Goal: Task Accomplishment & Management: Complete application form

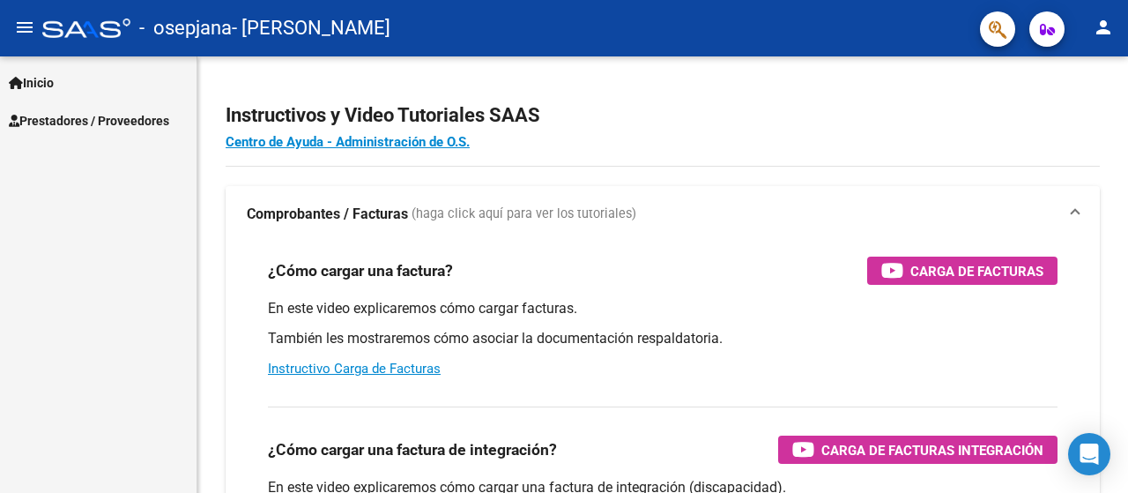
click at [54, 85] on span "Inicio" at bounding box center [31, 82] width 45 height 19
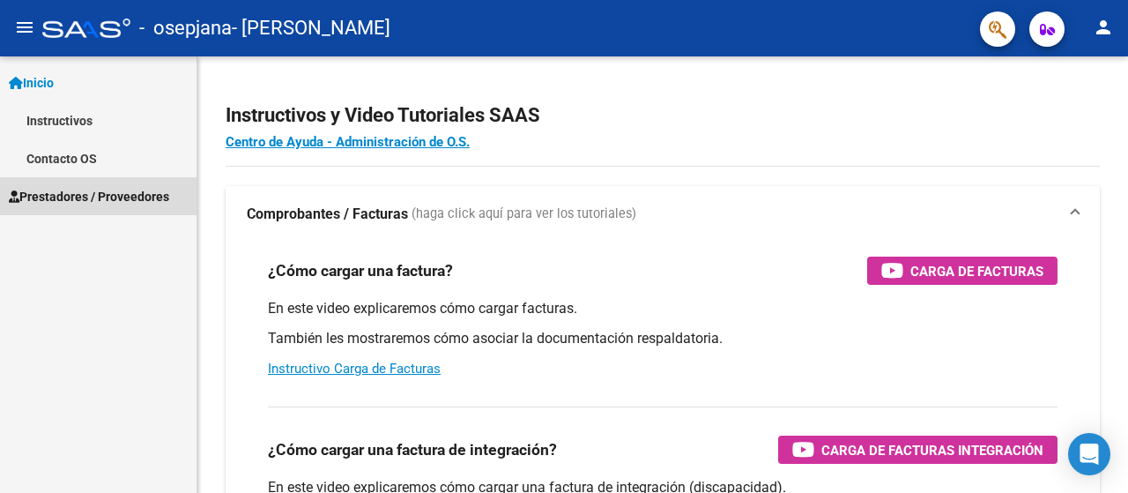
click at [91, 193] on span "Prestadores / Proveedores" at bounding box center [89, 196] width 160 height 19
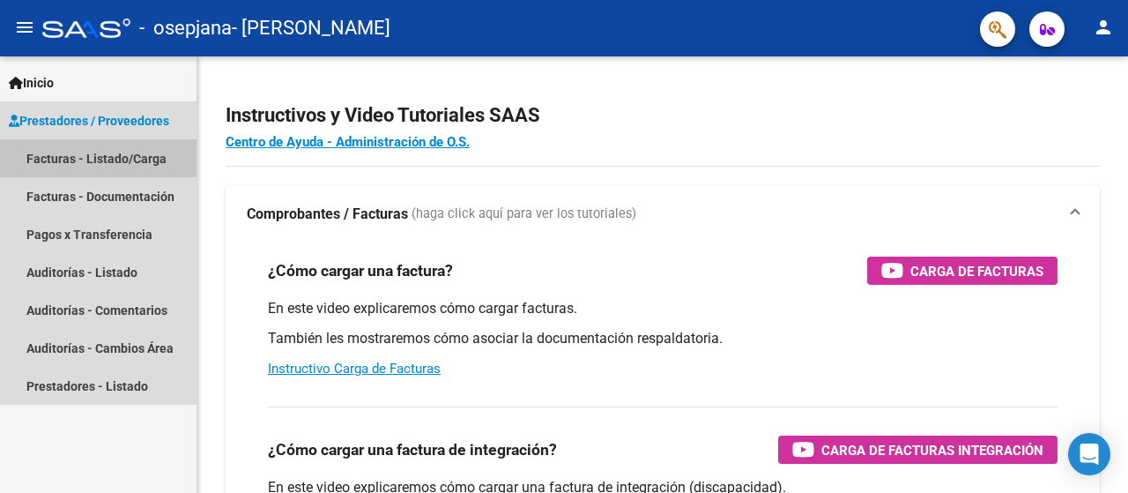
click at [91, 150] on link "Facturas - Listado/Carga" at bounding box center [98, 158] width 196 height 38
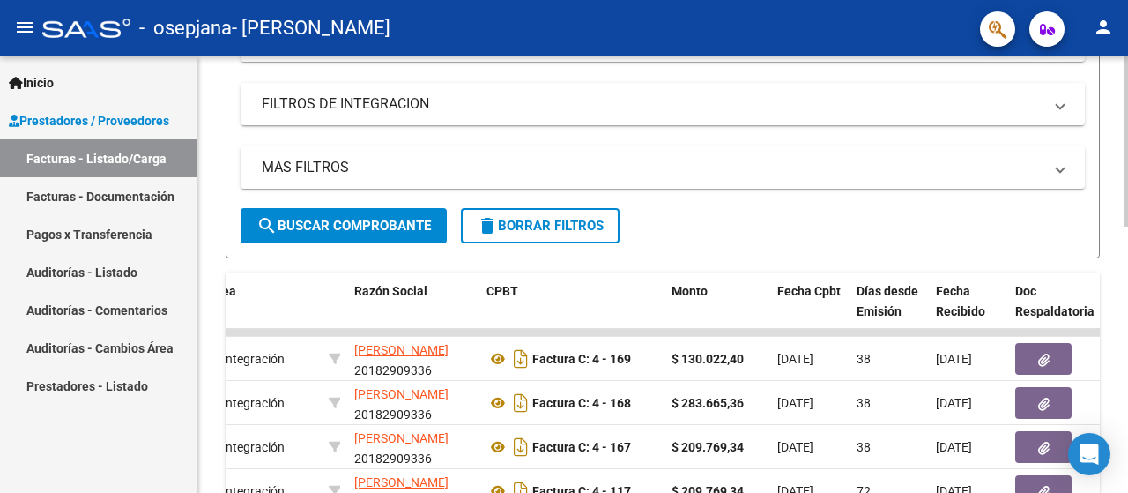
scroll to position [329, 0]
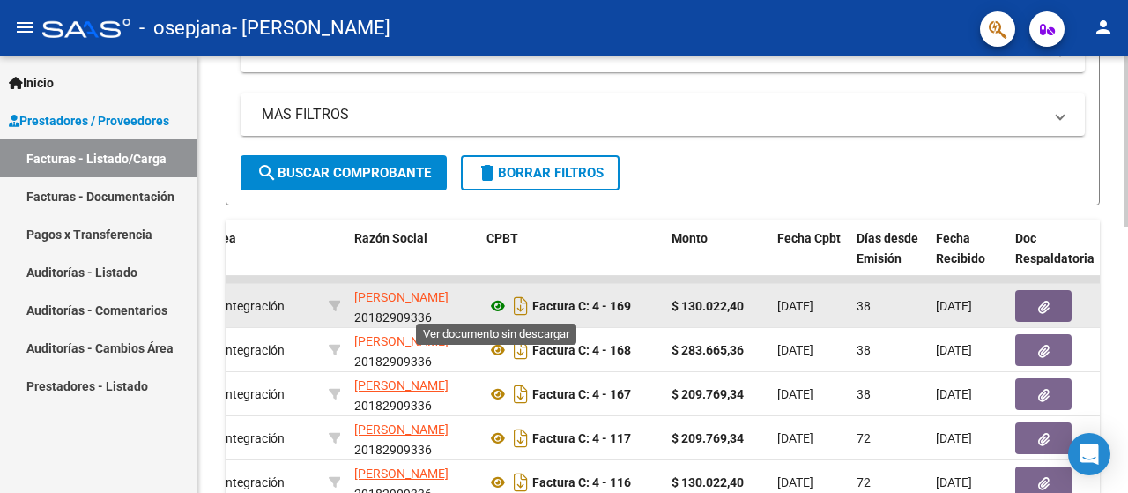
click at [503, 308] on icon at bounding box center [497, 305] width 23 height 21
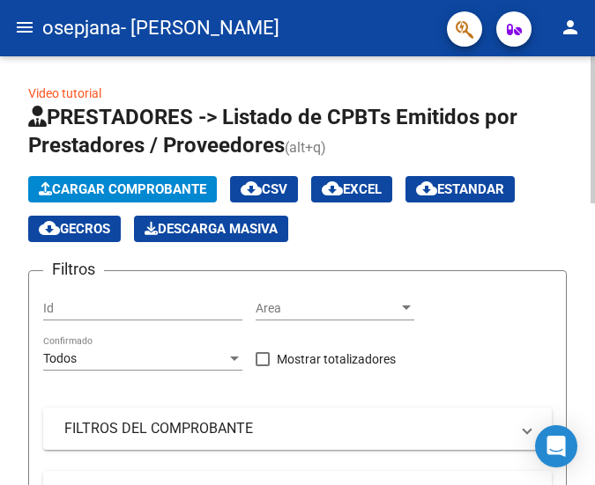
scroll to position [0, 0]
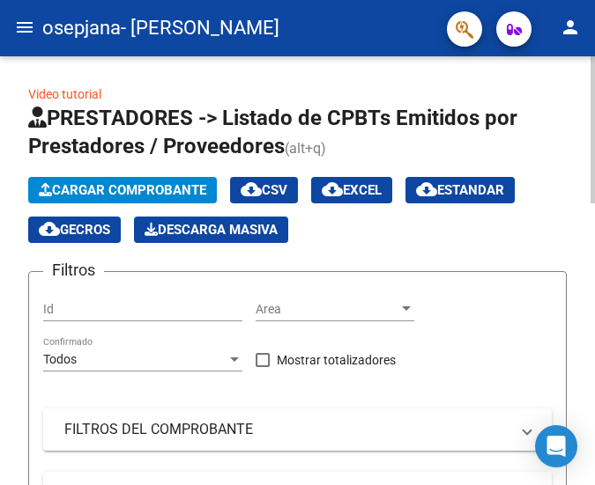
click at [89, 195] on span "Cargar Comprobante" at bounding box center [122, 190] width 167 height 16
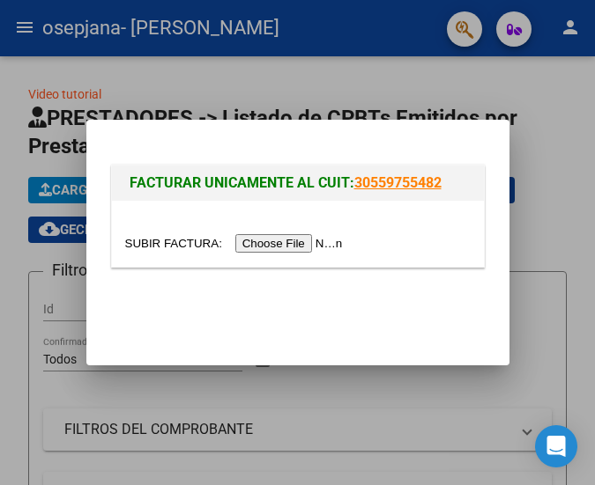
click at [303, 240] on input "file" at bounding box center [236, 243] width 223 height 19
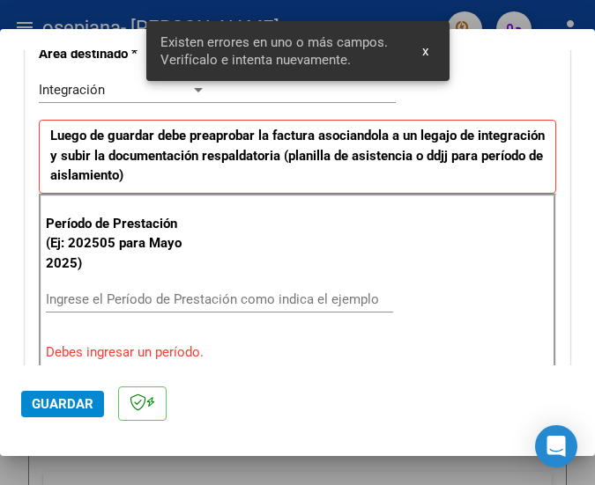
scroll to position [453, 0]
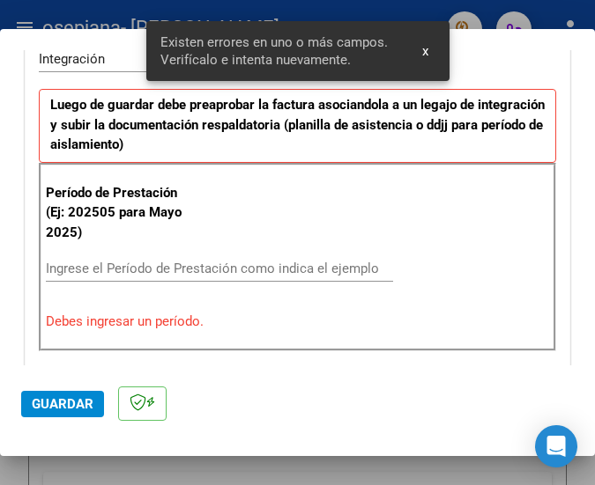
click at [239, 274] on div "Ingrese el Período de Prestación como indica el ejemplo" at bounding box center [219, 269] width 347 height 26
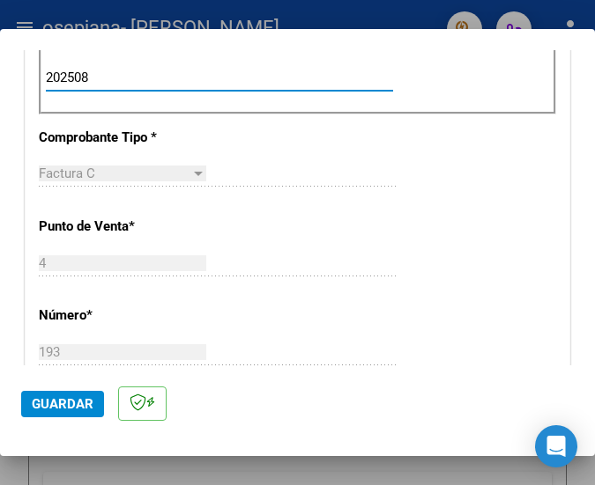
scroll to position [732, 0]
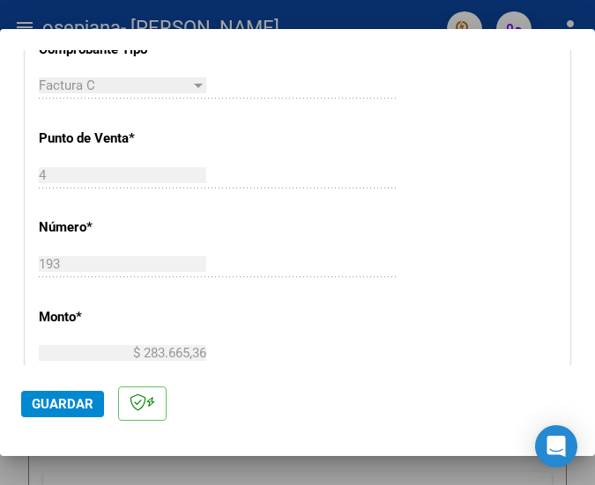
type input "202508"
click at [78, 404] on span "Guardar" at bounding box center [63, 404] width 62 height 16
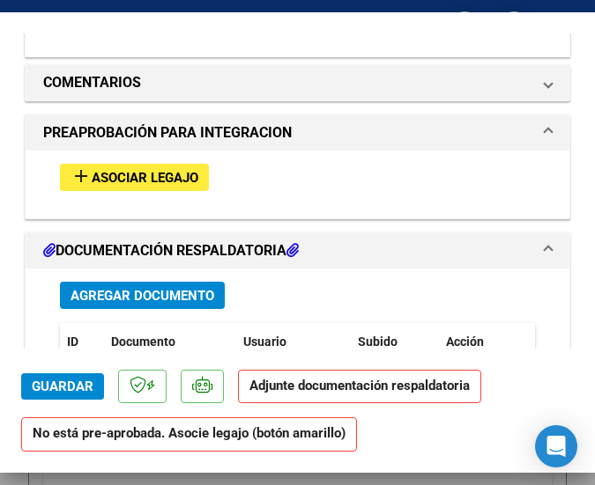
scroll to position [1513, 0]
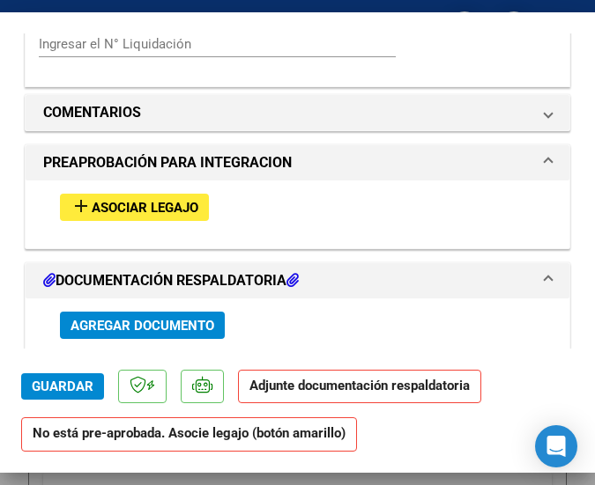
click at [191, 210] on span "Asociar Legajo" at bounding box center [145, 208] width 107 height 16
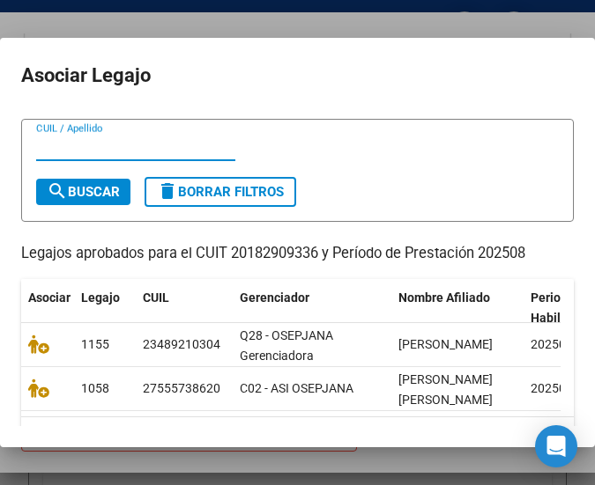
scroll to position [88, 0]
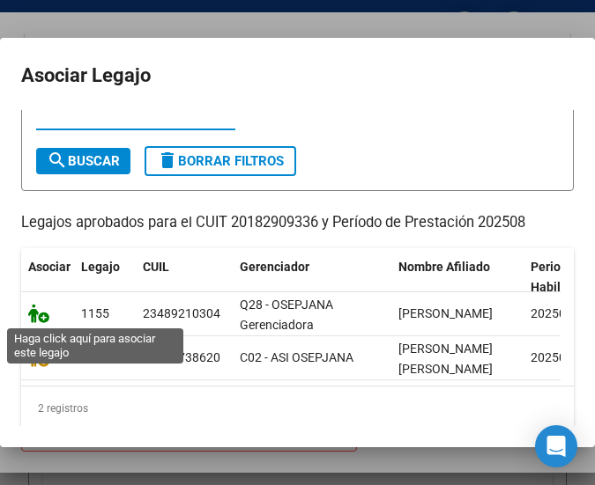
click at [33, 309] on icon at bounding box center [38, 313] width 21 height 19
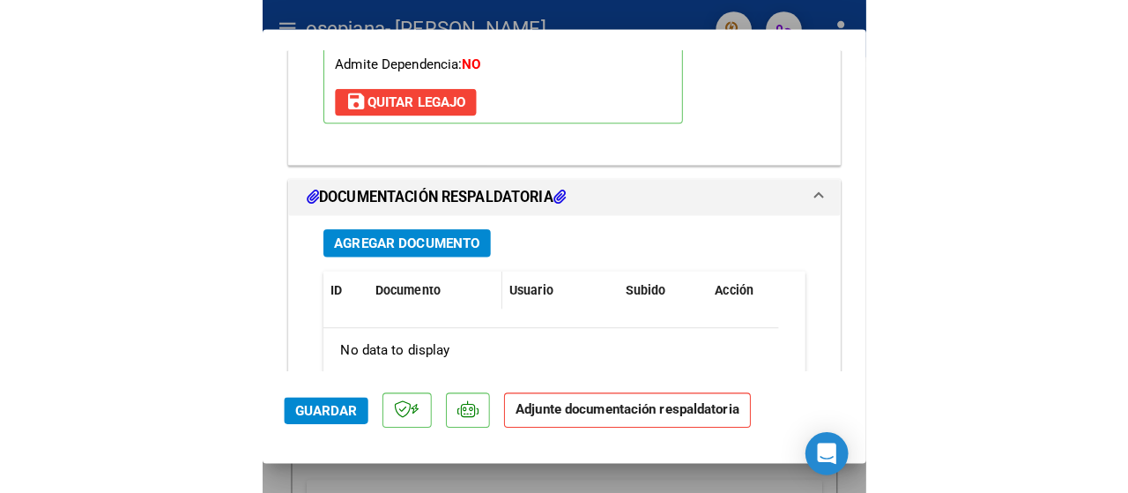
scroll to position [1931, 0]
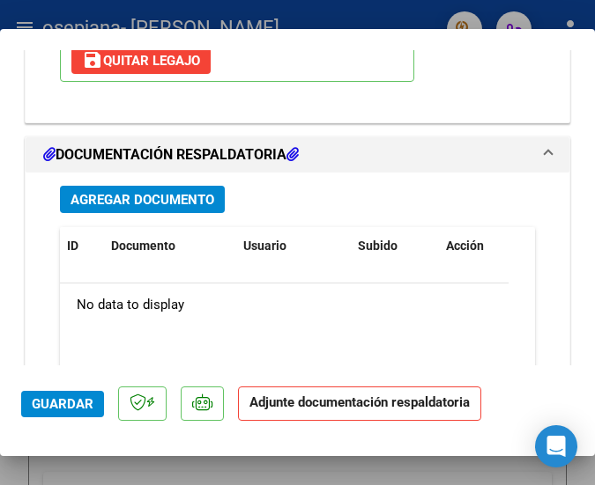
click at [201, 207] on span "Agregar Documento" at bounding box center [142, 200] width 144 height 16
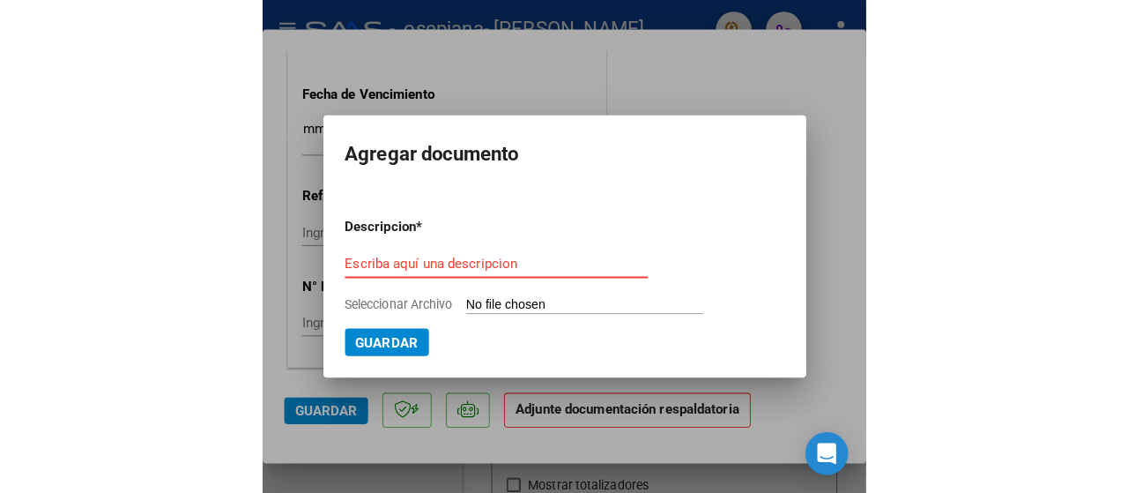
scroll to position [1278, 0]
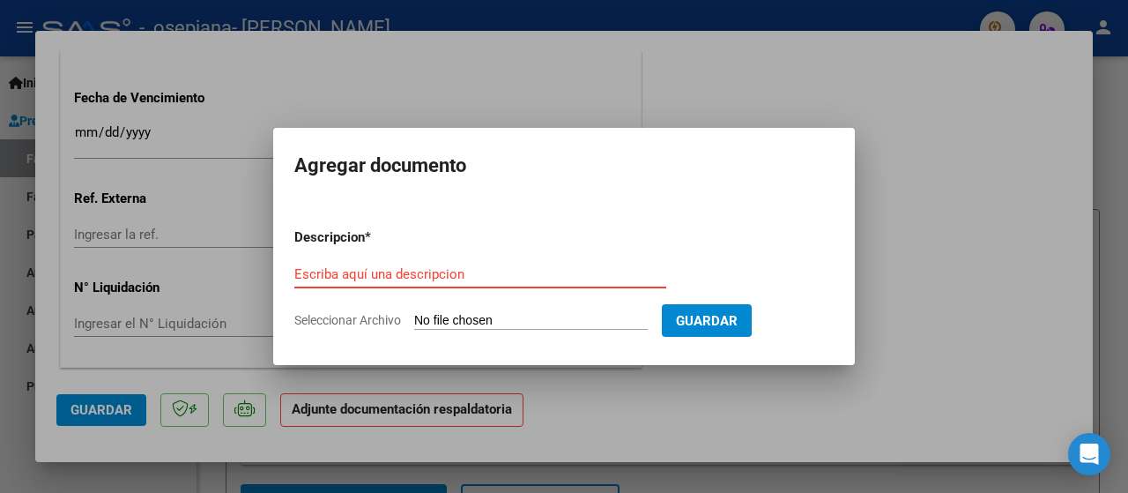
click at [504, 275] on input "Escriba aquí una descripcion" at bounding box center [480, 274] width 372 height 16
type input "planilla de asistencia"
click at [501, 320] on input "Seleccionar Archivo" at bounding box center [530, 321] width 233 height 17
type input "C:\fakepath\[PERSON_NAME] plan esc.pdf"
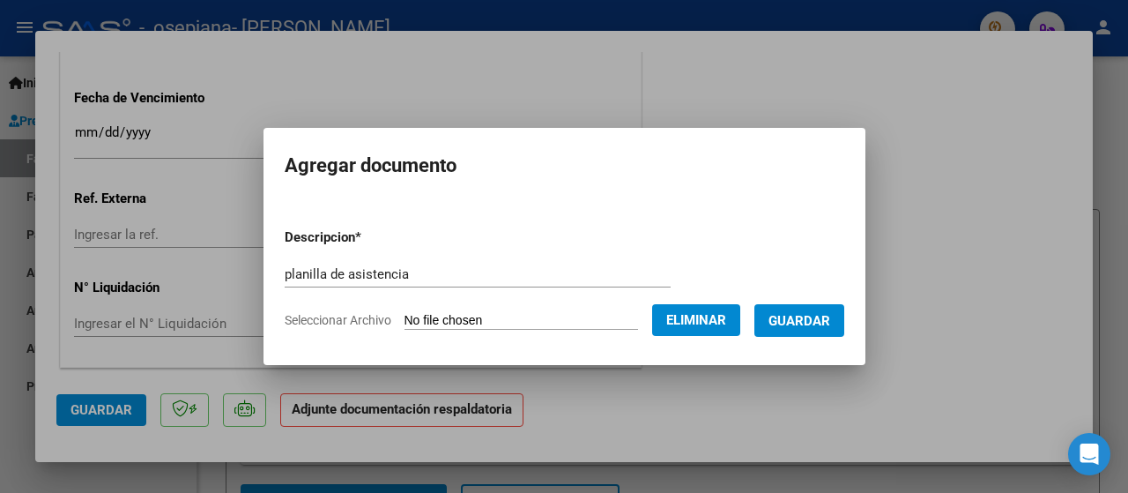
click at [811, 321] on span "Guardar" at bounding box center [799, 321] width 62 height 16
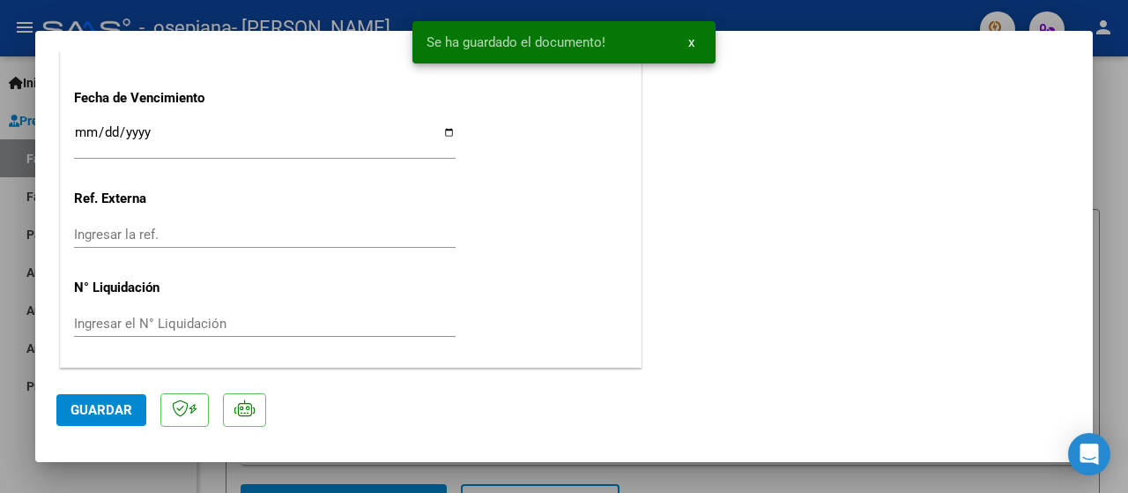
scroll to position [330, 0]
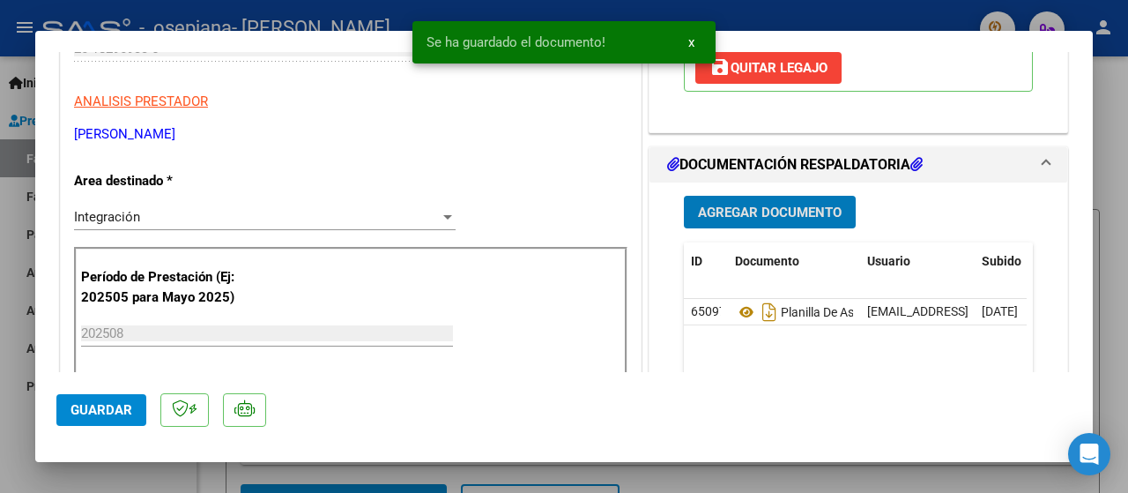
click at [782, 207] on span "Agregar Documento" at bounding box center [770, 212] width 144 height 16
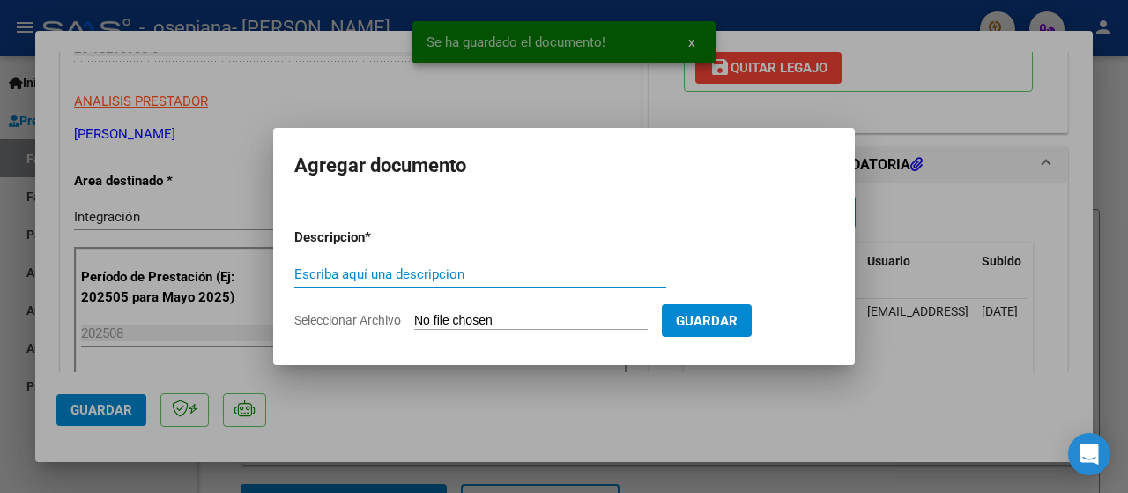
click at [414, 273] on input "Escriba aquí una descripcion" at bounding box center [480, 274] width 372 height 16
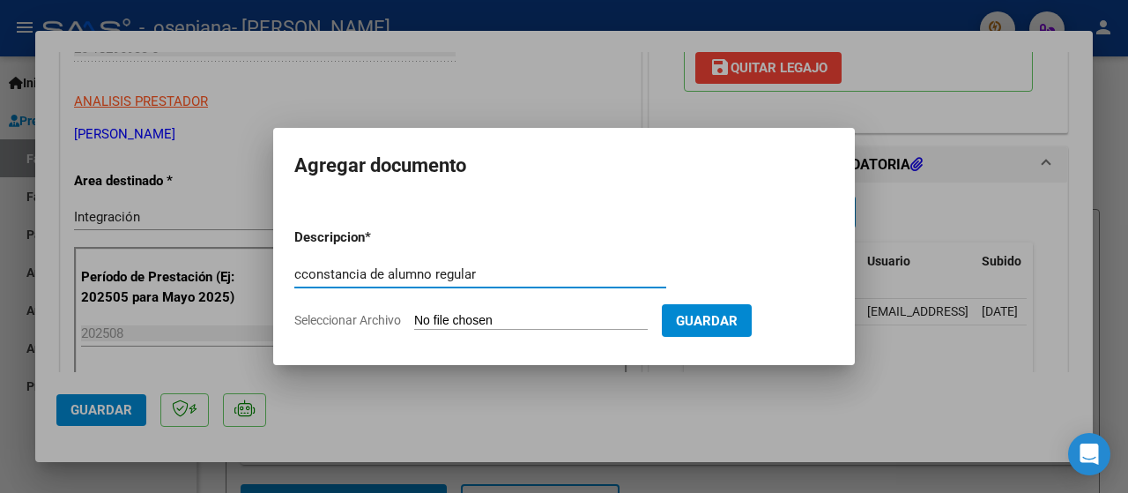
type input "cconstancia de alumno regular"
click at [478, 322] on input "Seleccionar Archivo" at bounding box center [530, 321] width 233 height 17
type input "C:\fakepath\[PERSON_NAME] car.pdf"
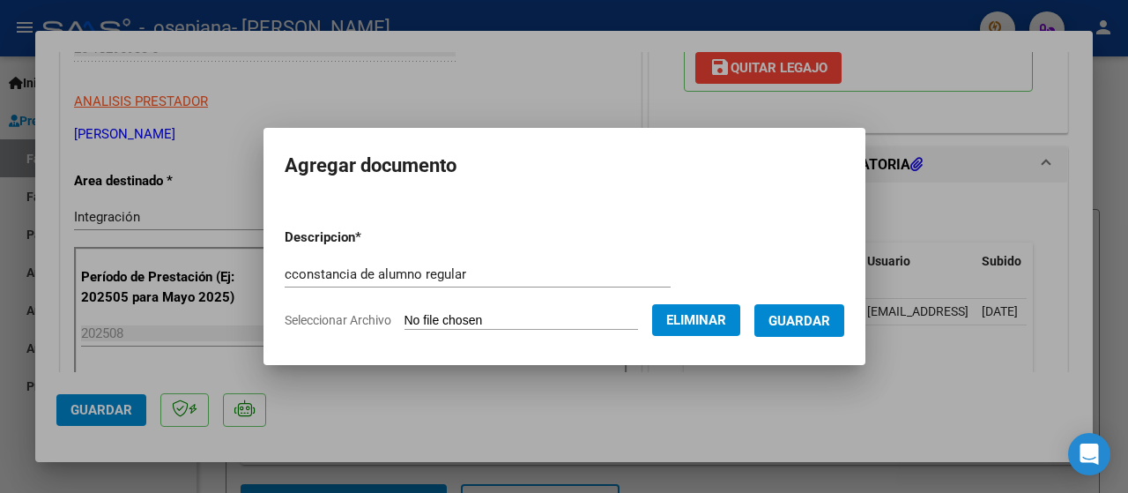
click at [824, 322] on span "Guardar" at bounding box center [799, 321] width 62 height 16
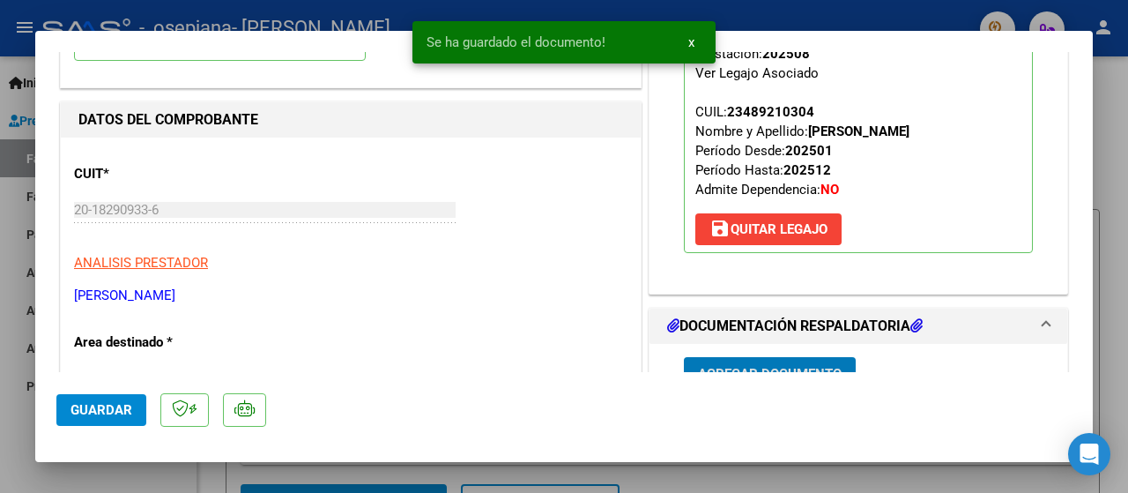
scroll to position [176, 0]
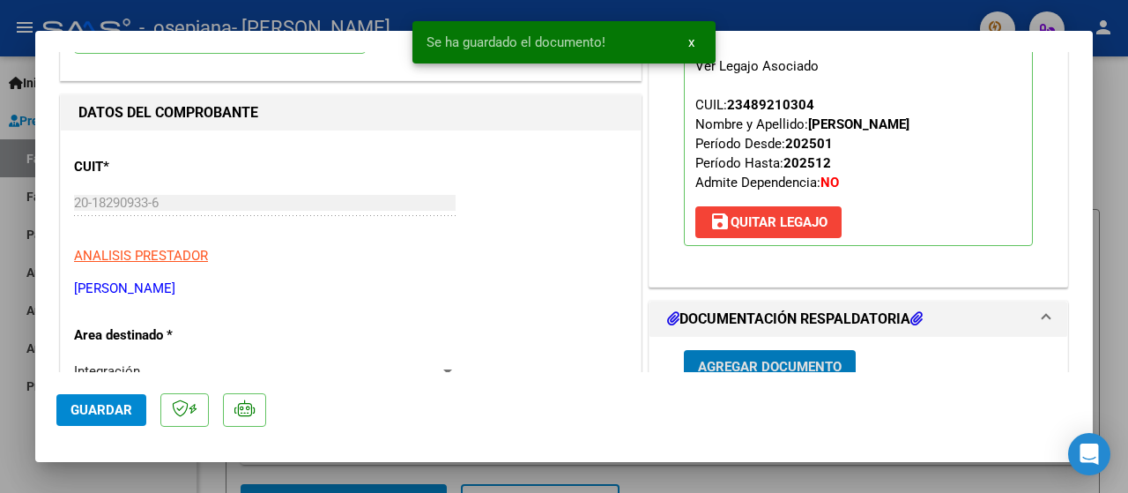
click at [113, 412] on span "Guardar" at bounding box center [101, 410] width 62 height 16
click at [689, 39] on span "x" at bounding box center [691, 42] width 6 height 16
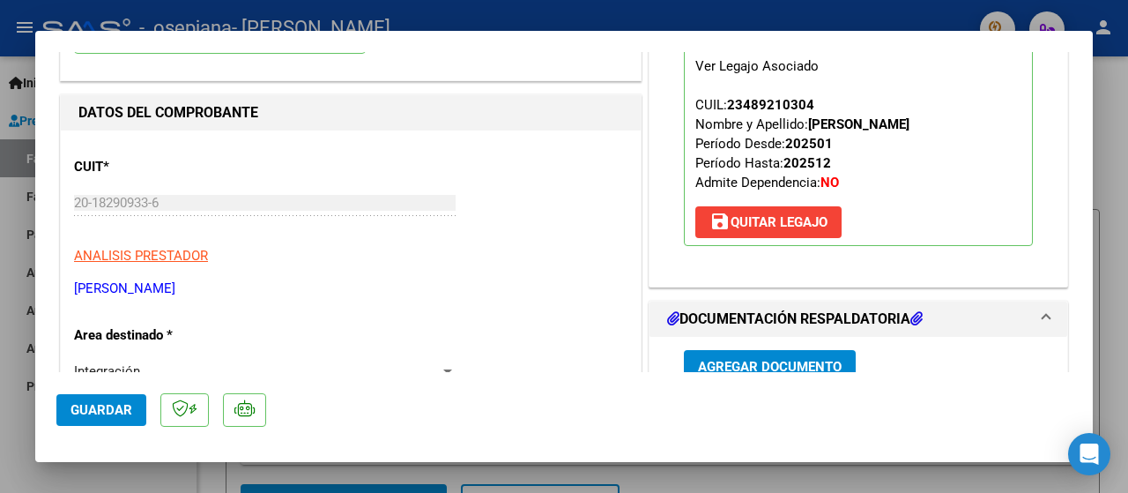
click at [1114, 94] on div at bounding box center [564, 246] width 1128 height 493
type input "$ 0,00"
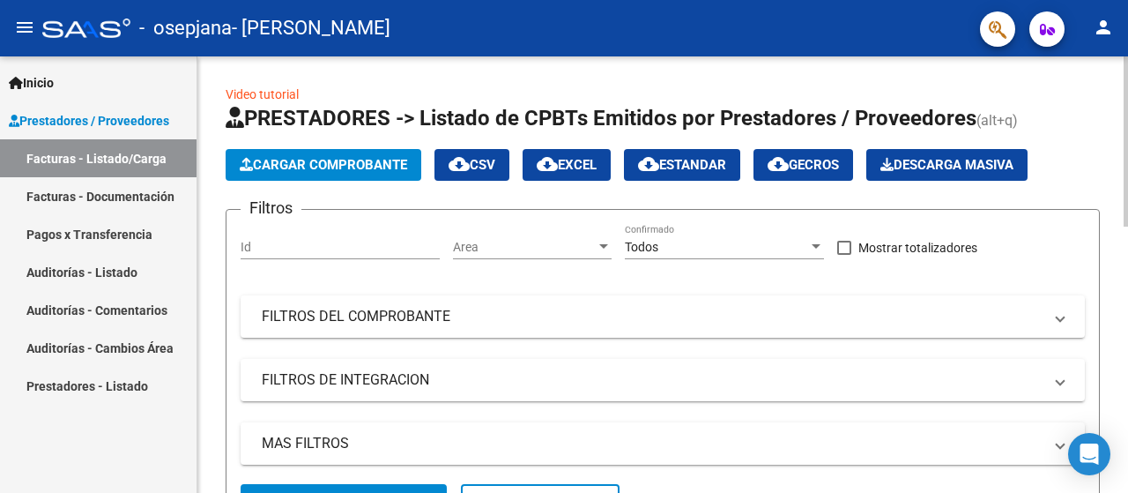
click at [375, 163] on span "Cargar Comprobante" at bounding box center [323, 165] width 167 height 16
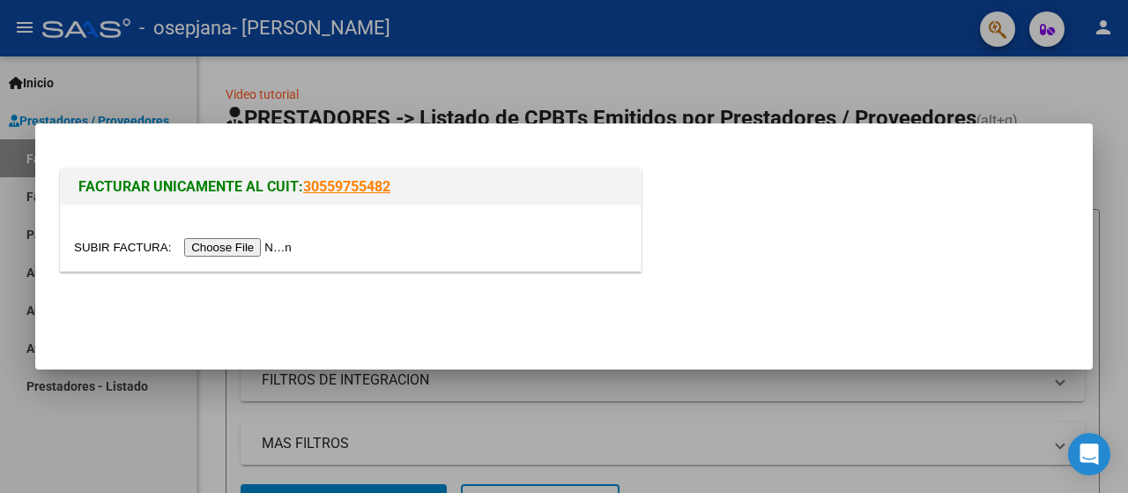
click at [236, 250] on input "file" at bounding box center [185, 247] width 223 height 19
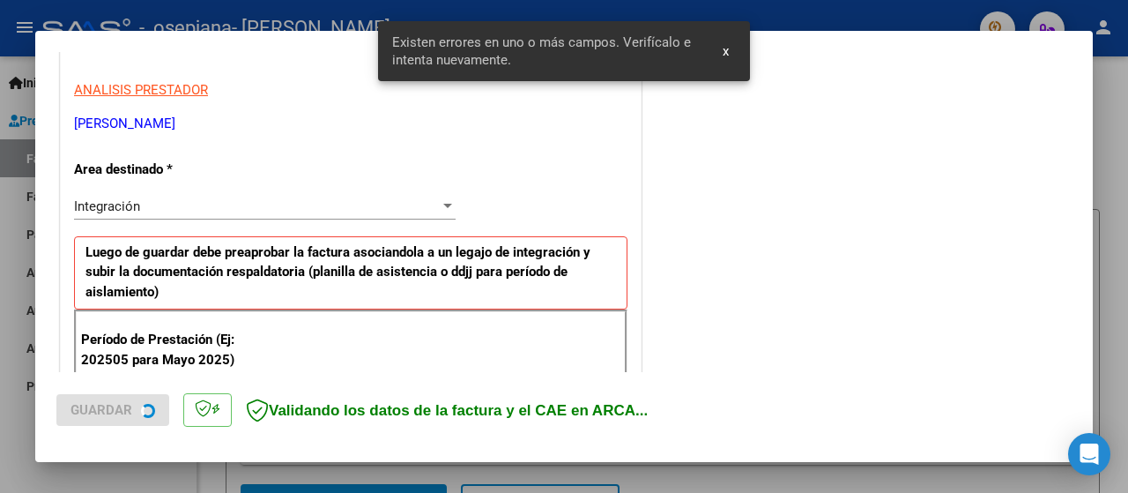
scroll to position [441, 0]
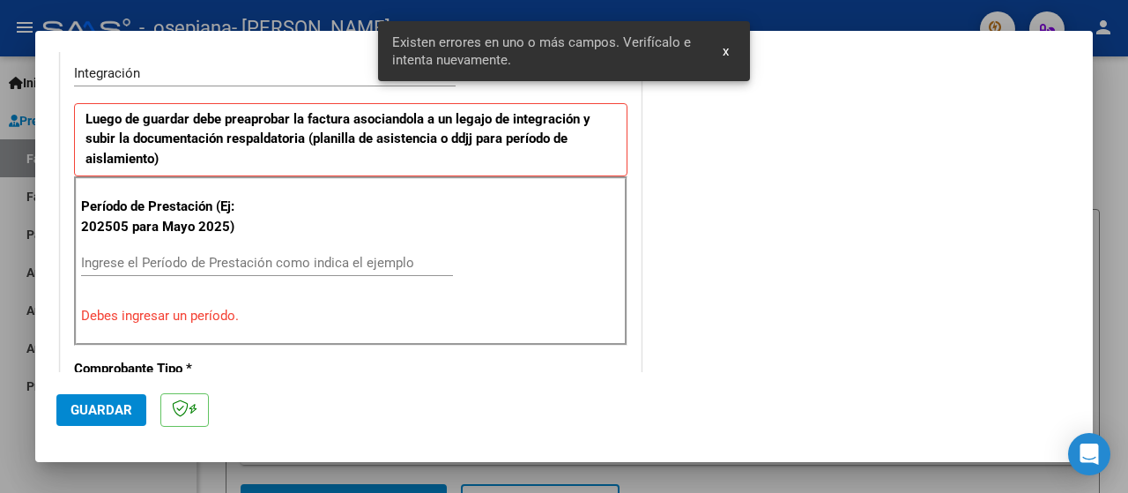
click at [179, 264] on input "Ingrese el Período de Prestación como indica el ejemplo" at bounding box center [267, 263] width 372 height 16
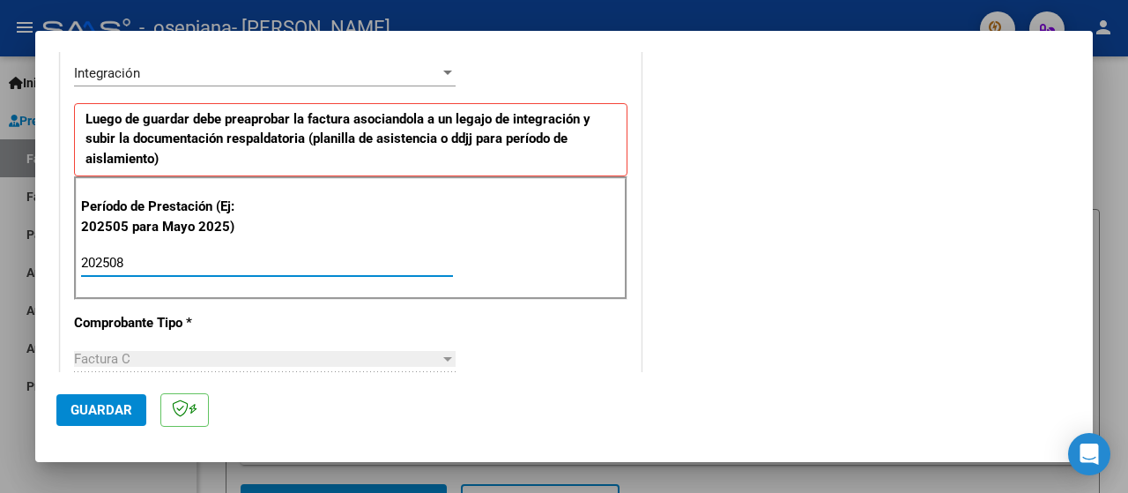
type input "202508"
click at [105, 423] on button "Guardar" at bounding box center [101, 410] width 90 height 32
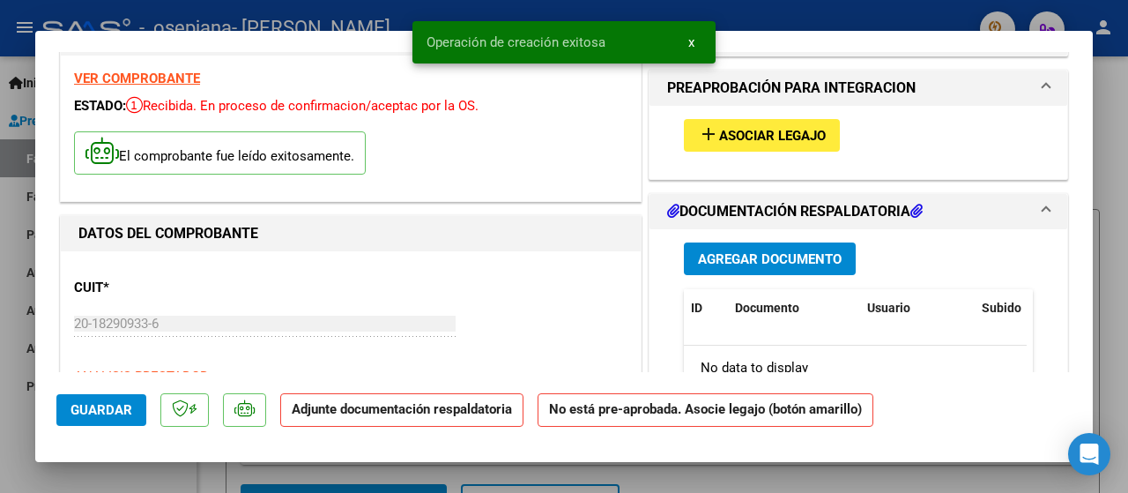
scroll to position [0, 0]
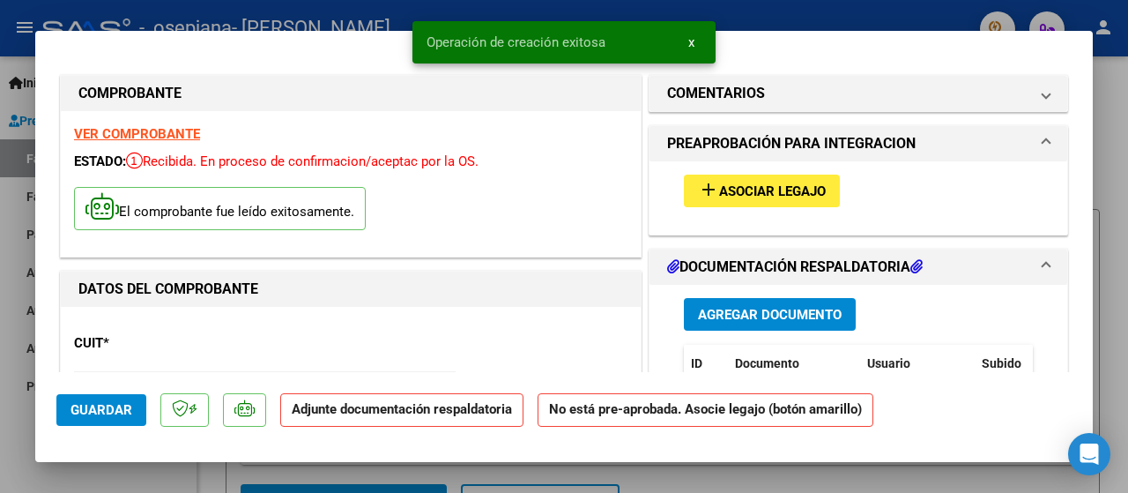
click at [737, 194] on span "Asociar Legajo" at bounding box center [772, 191] width 107 height 16
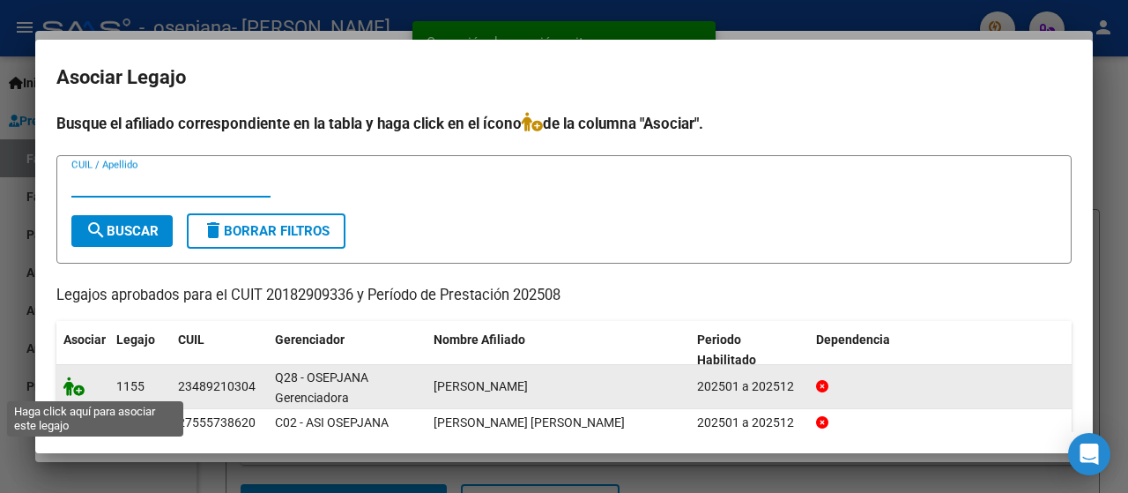
click at [73, 387] on icon at bounding box center [73, 385] width 21 height 19
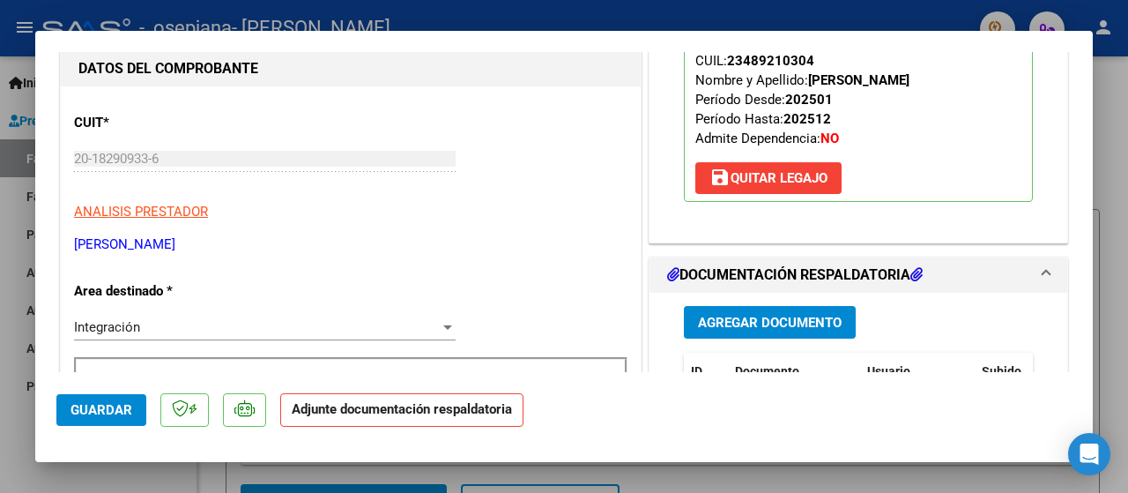
scroll to position [264, 0]
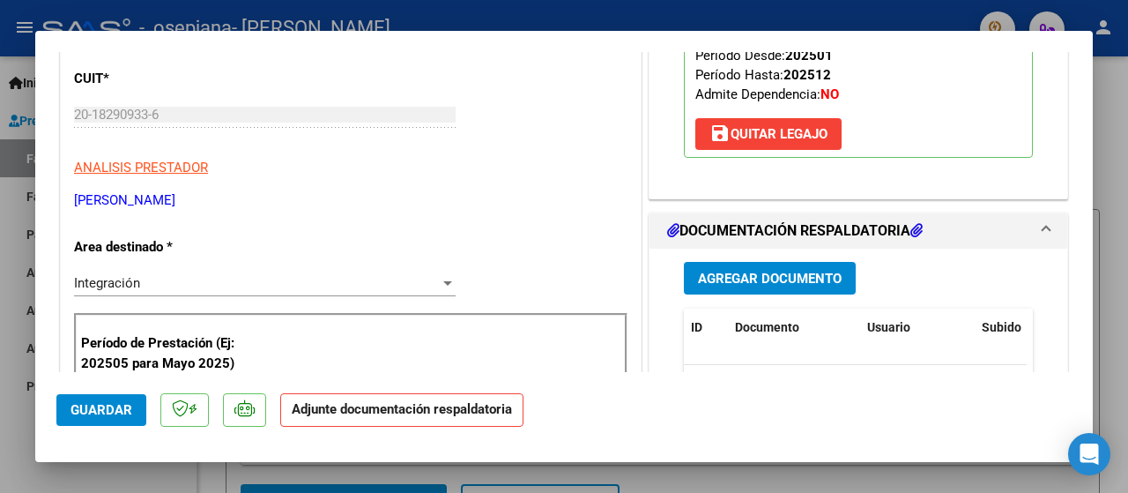
click at [738, 271] on span "Agregar Documento" at bounding box center [770, 278] width 144 height 16
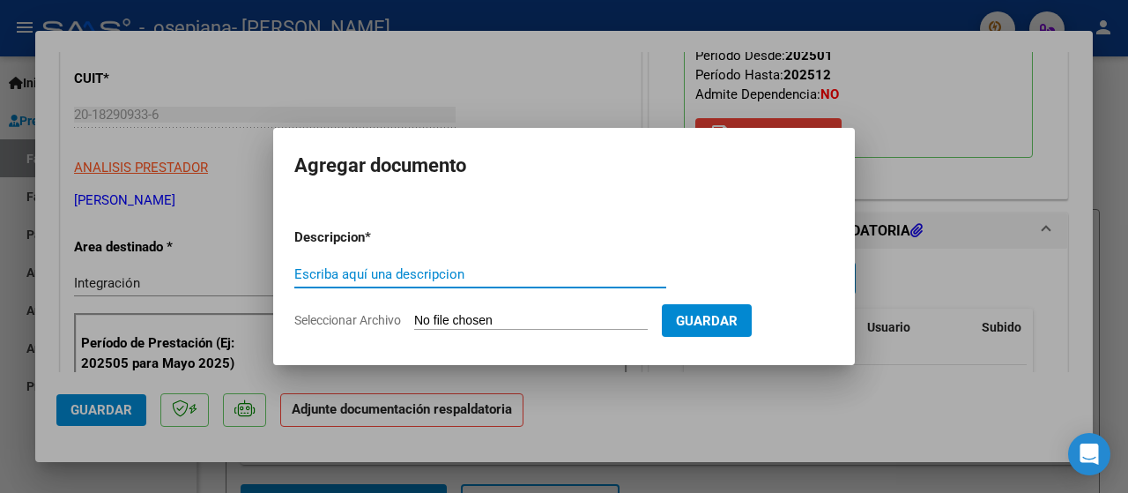
click at [459, 273] on input "Escriba aquí una descripcion" at bounding box center [480, 274] width 372 height 16
type input "planilla de asistencia"
click at [519, 322] on input "Seleccionar Archivo" at bounding box center [530, 321] width 233 height 17
type input "C:\fakepath\[PERSON_NAME] plan ter.pdf"
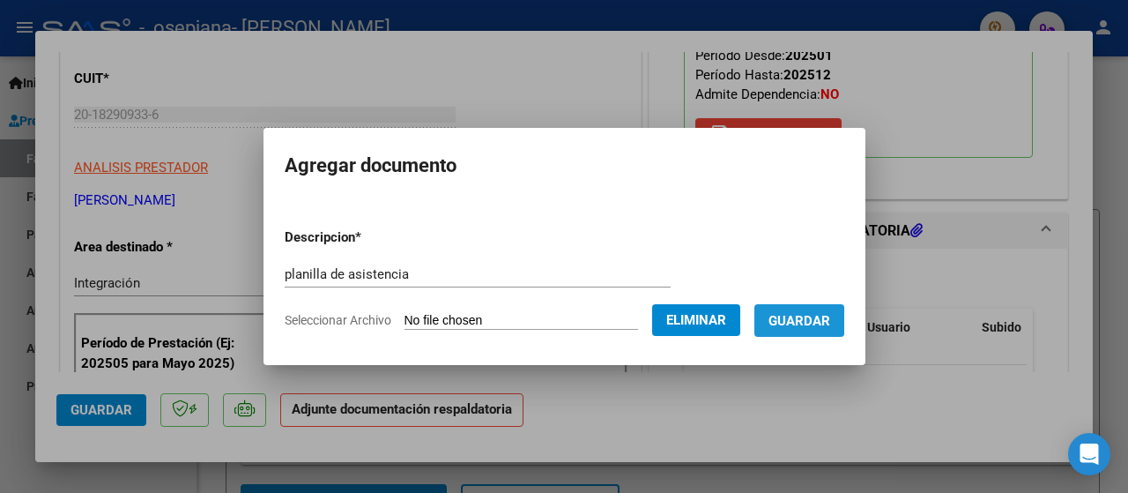
click at [804, 321] on span "Guardar" at bounding box center [799, 321] width 62 height 16
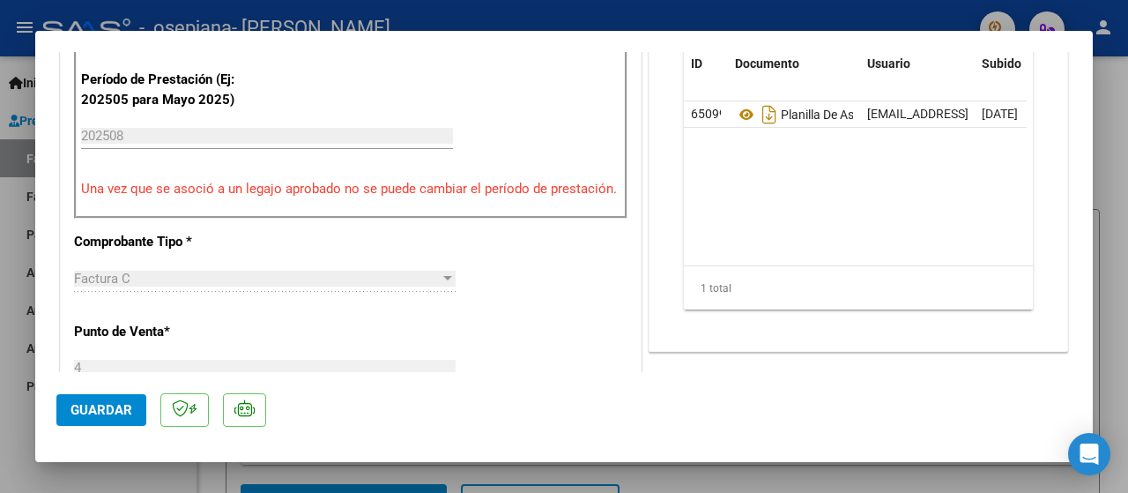
scroll to position [529, 0]
click at [97, 413] on span "Guardar" at bounding box center [101, 410] width 62 height 16
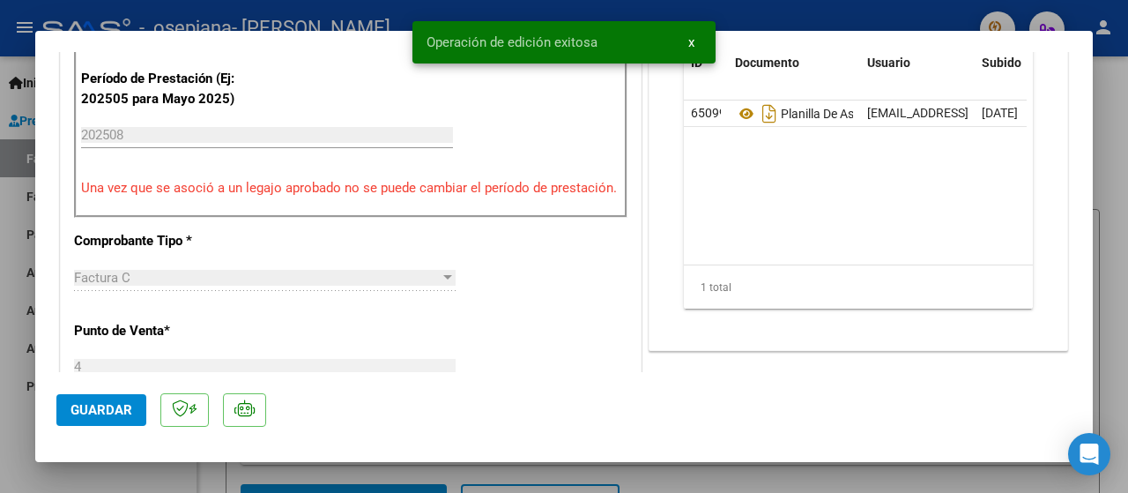
click at [692, 35] on span "x" at bounding box center [691, 42] width 6 height 16
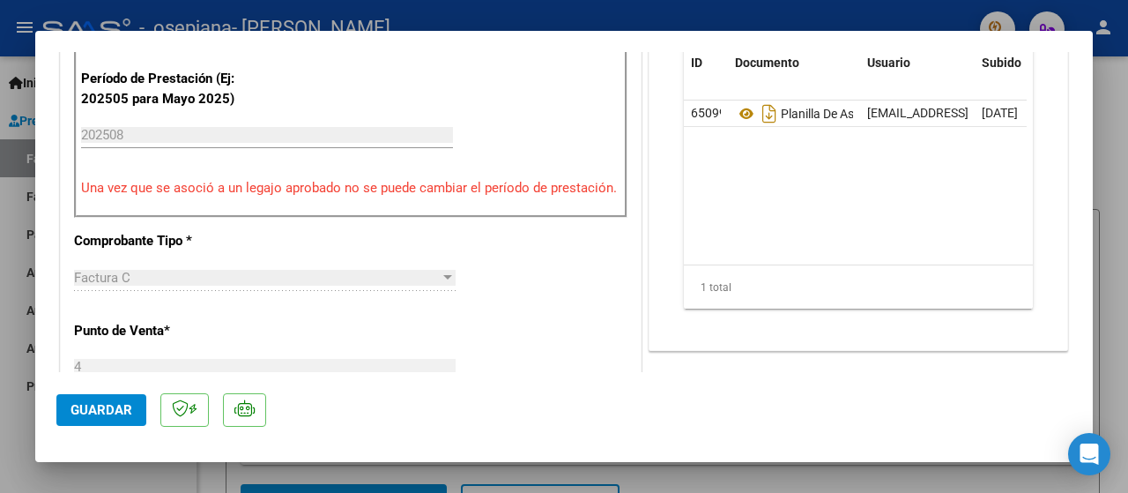
click at [1116, 82] on div at bounding box center [564, 246] width 1128 height 493
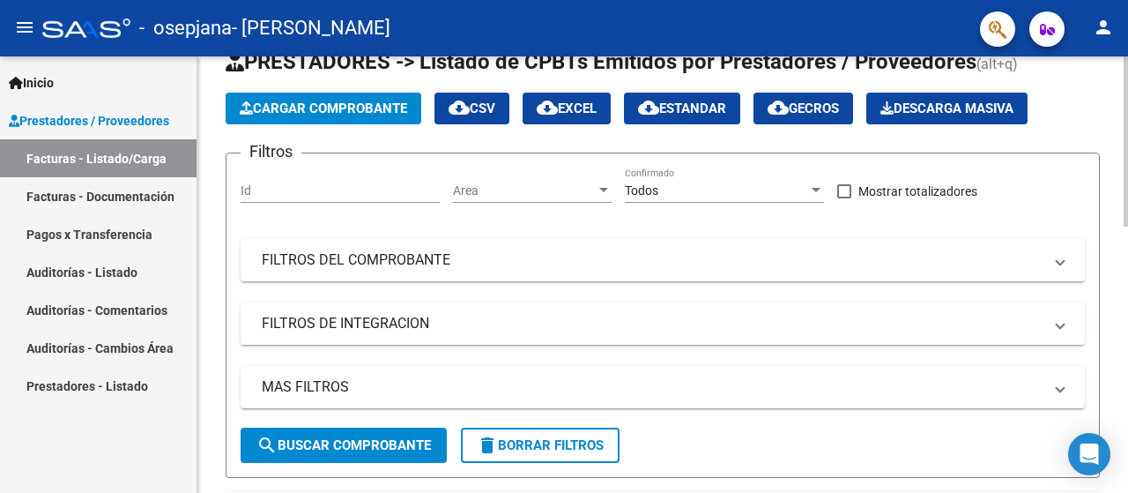
scroll to position [0, 0]
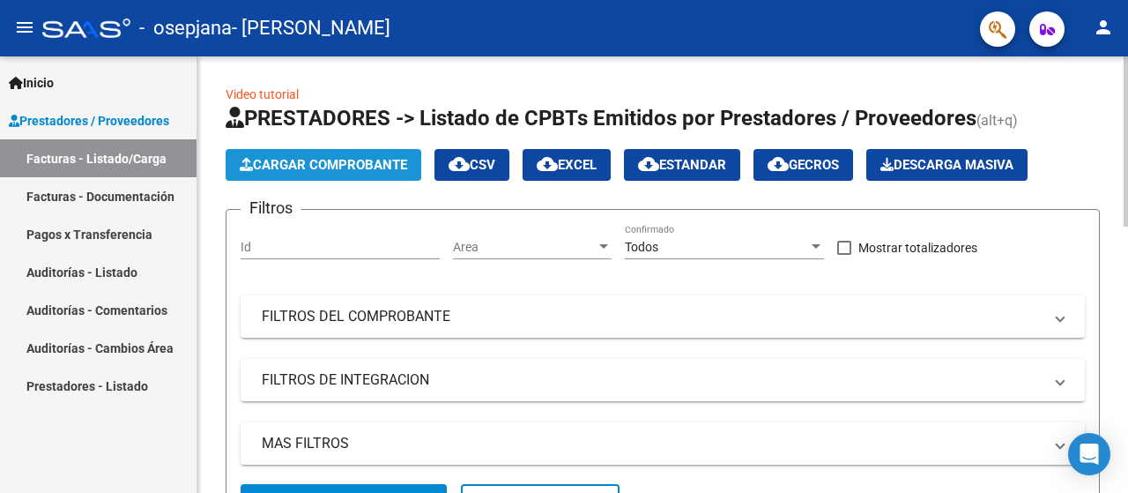
click at [321, 172] on span "Cargar Comprobante" at bounding box center [323, 165] width 167 height 16
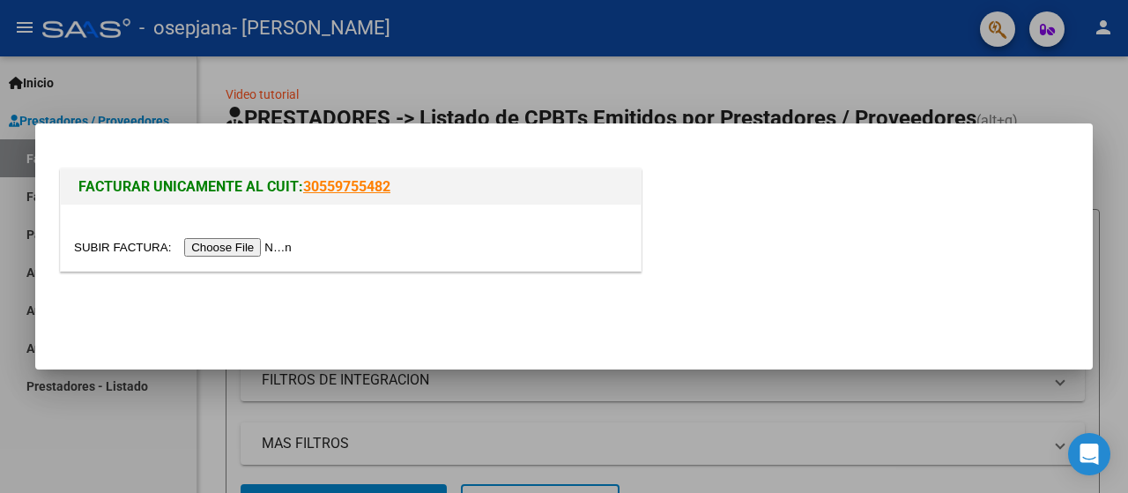
click at [250, 251] on input "file" at bounding box center [185, 247] width 223 height 19
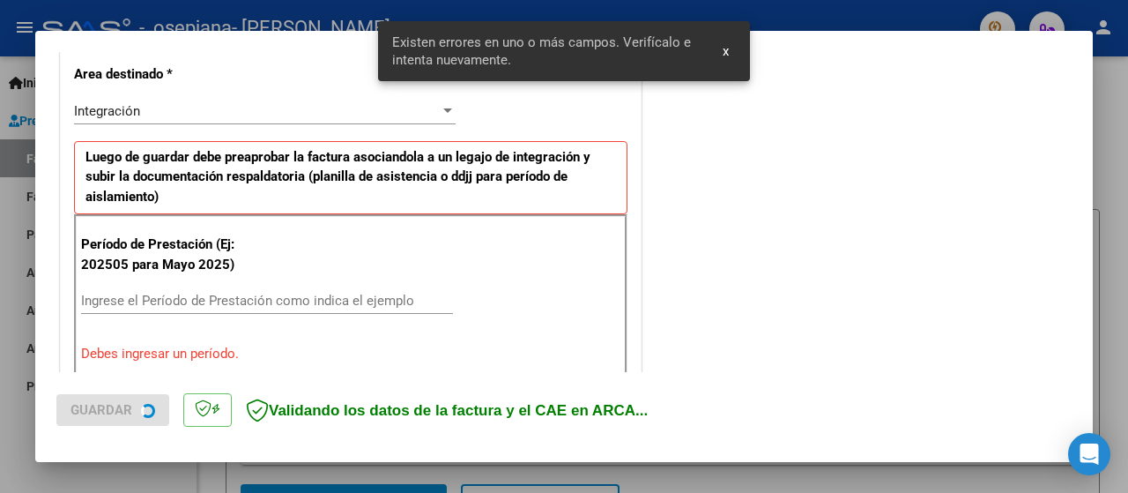
scroll to position [441, 0]
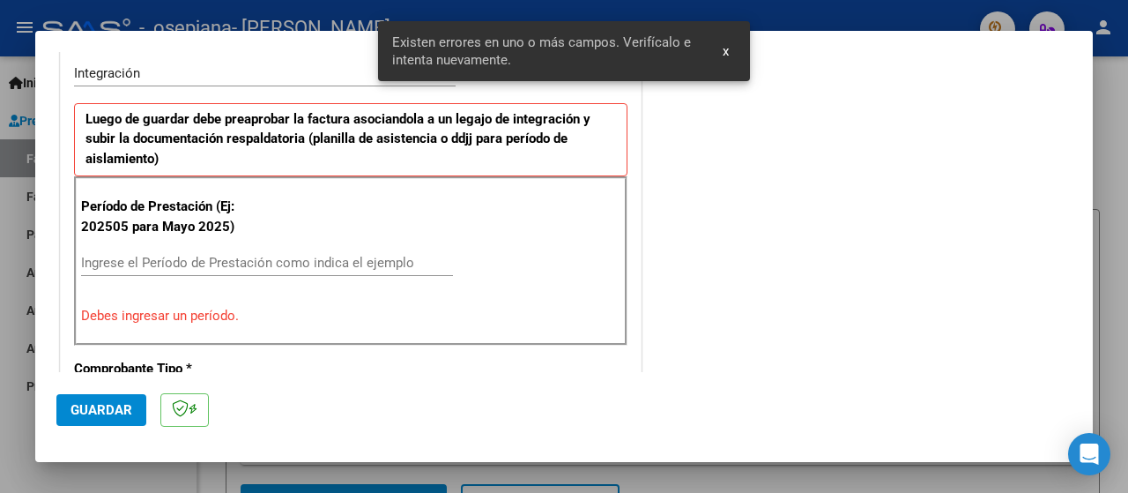
click at [289, 256] on input "Ingrese el Período de Prestación como indica el ejemplo" at bounding box center [267, 263] width 372 height 16
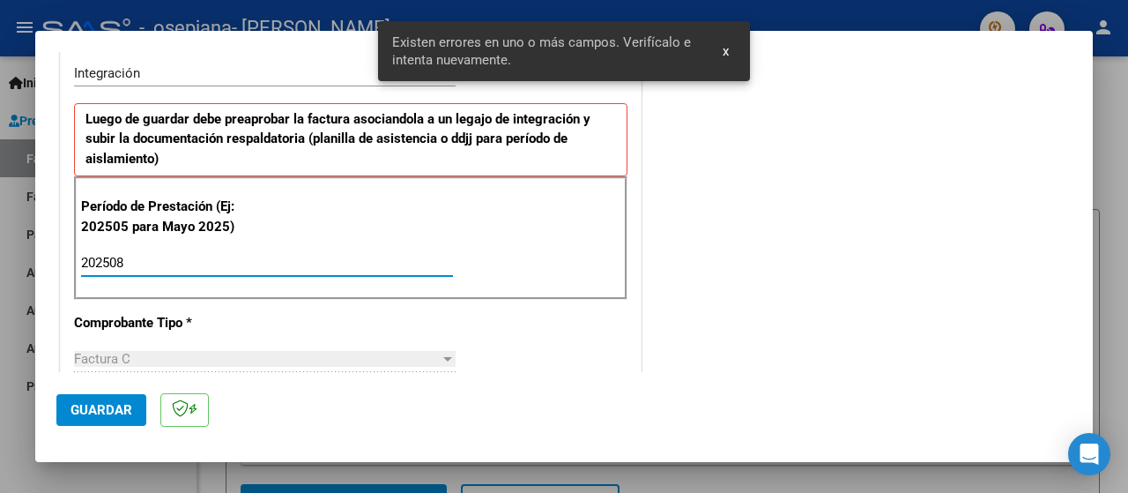
type input "202508"
click at [111, 418] on span "Guardar" at bounding box center [101, 410] width 62 height 16
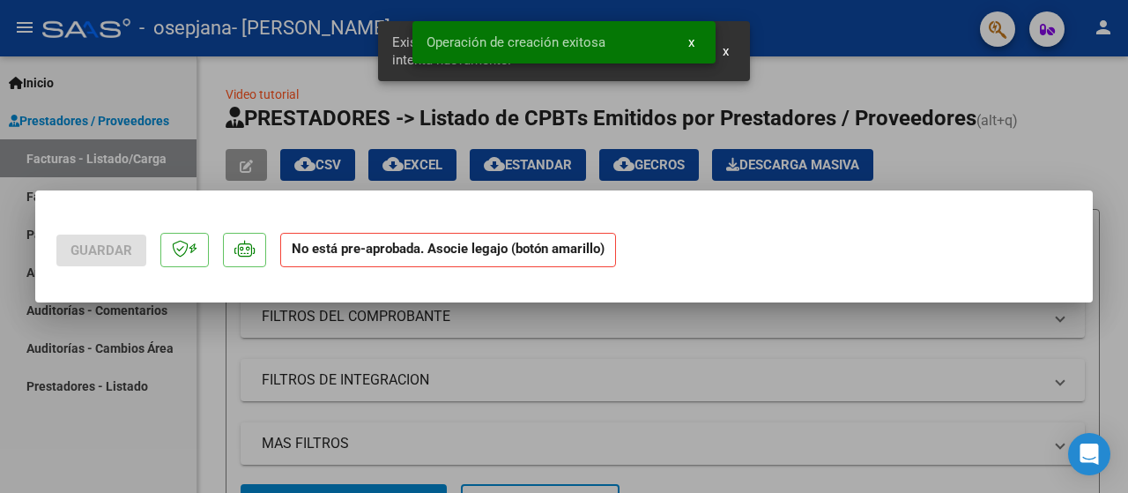
scroll to position [0, 0]
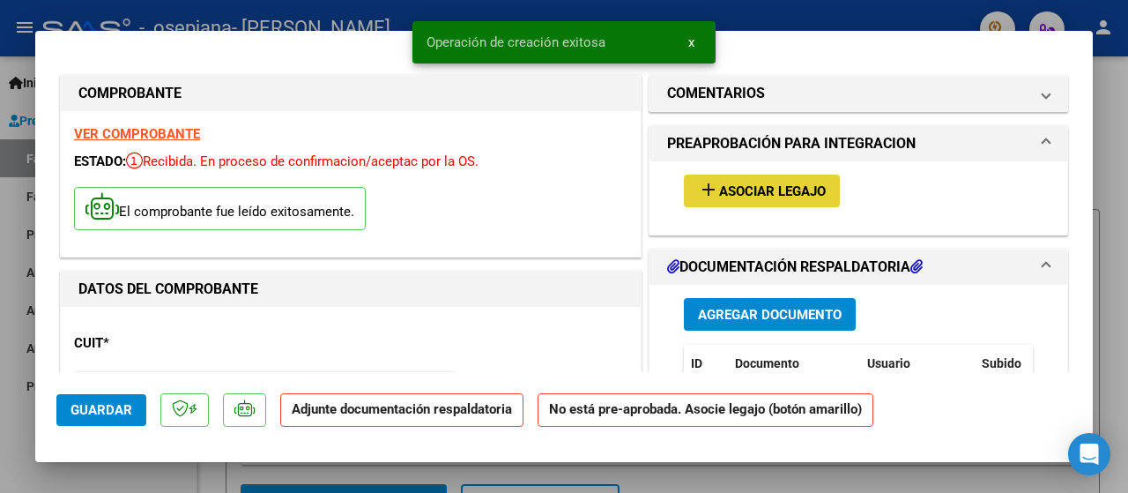
click at [782, 183] on span "Asociar Legajo" at bounding box center [772, 191] width 107 height 16
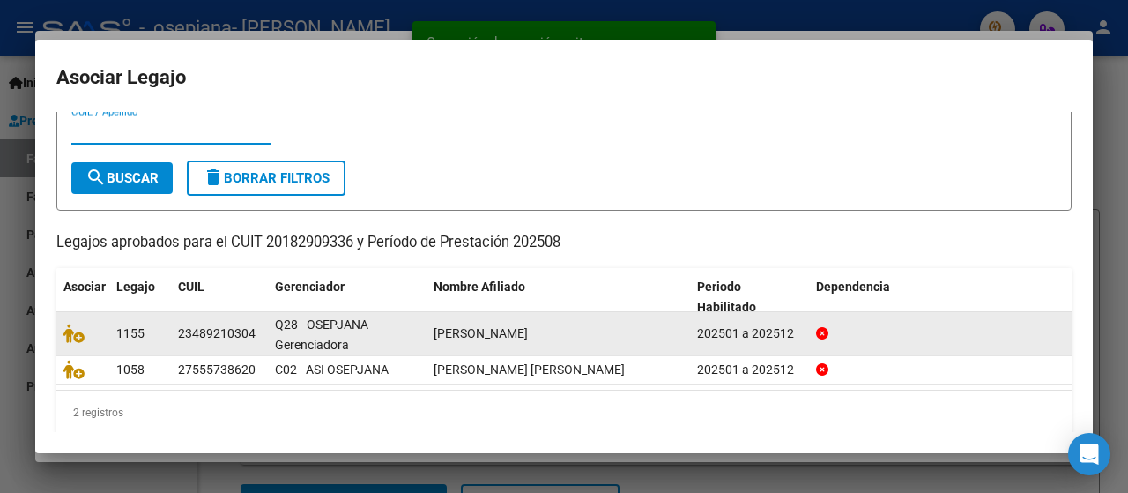
scroll to position [70, 0]
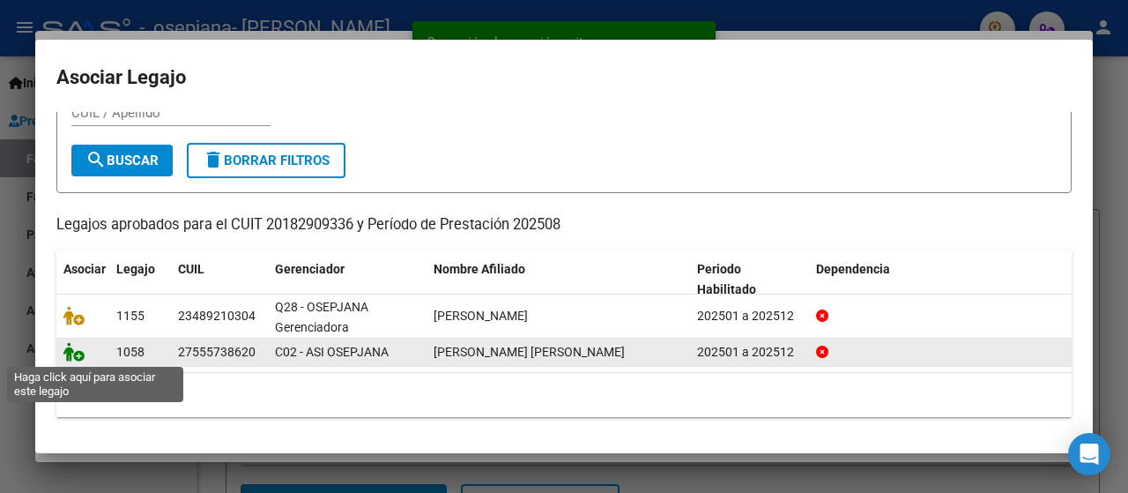
click at [77, 357] on icon at bounding box center [73, 351] width 21 height 19
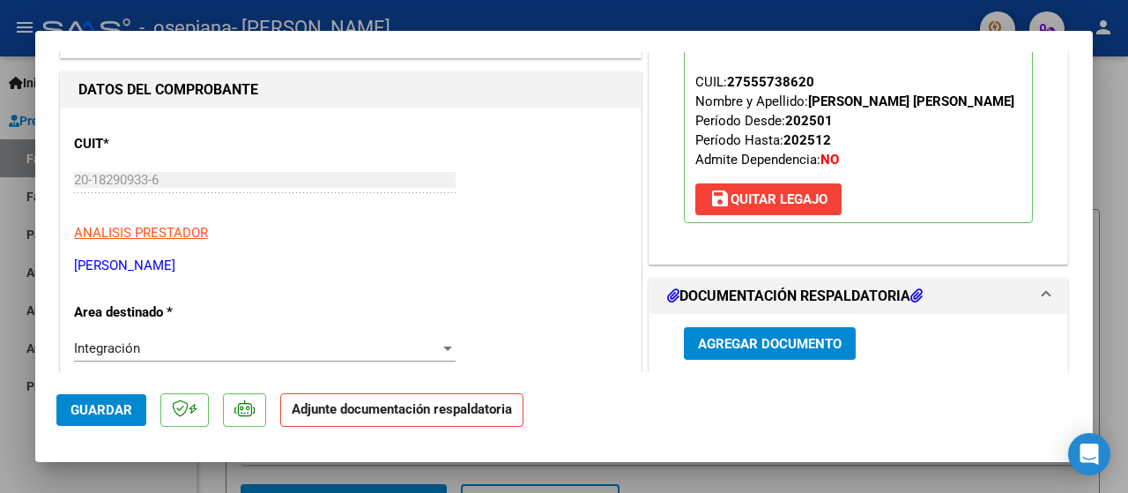
scroll to position [264, 0]
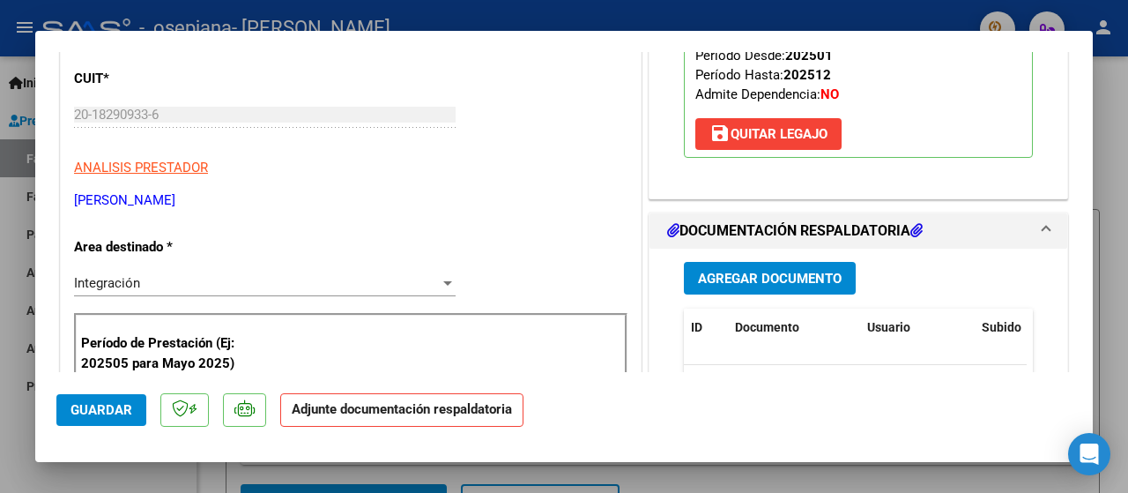
click at [730, 286] on span "Agregar Documento" at bounding box center [770, 278] width 144 height 16
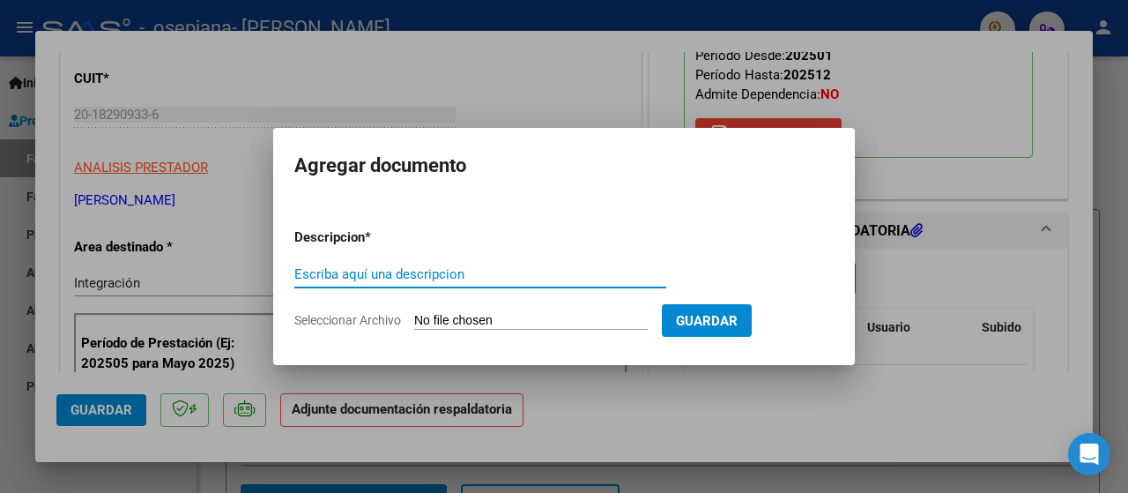
click at [392, 275] on input "Escriba aquí una descripcion" at bounding box center [480, 274] width 372 height 16
type input "planilla de asistencia"
click at [564, 318] on input "Seleccionar Archivo" at bounding box center [530, 321] width 233 height 17
type input "C:\fakepath\[PERSON_NAME] plan.pdf"
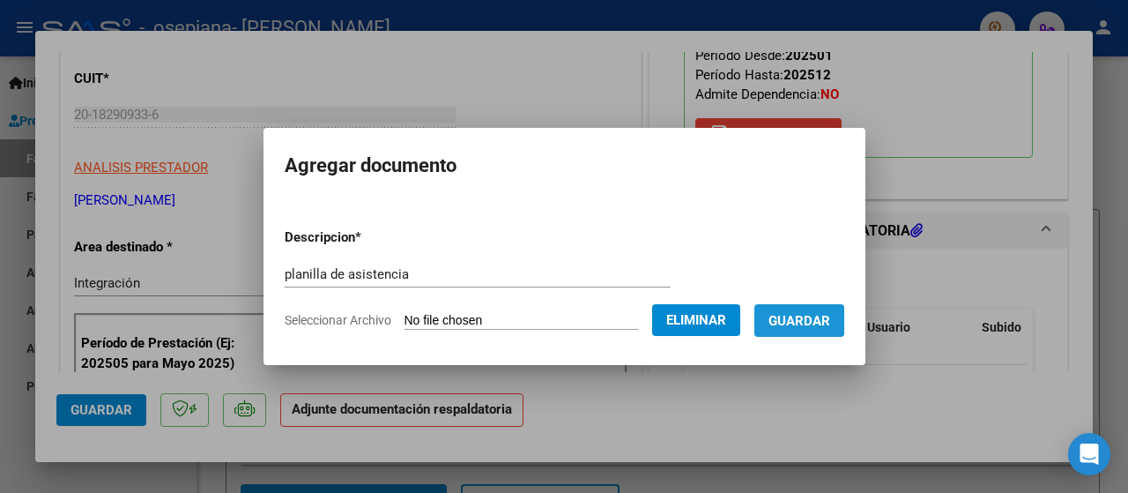
click at [823, 330] on button "Guardar" at bounding box center [799, 320] width 90 height 33
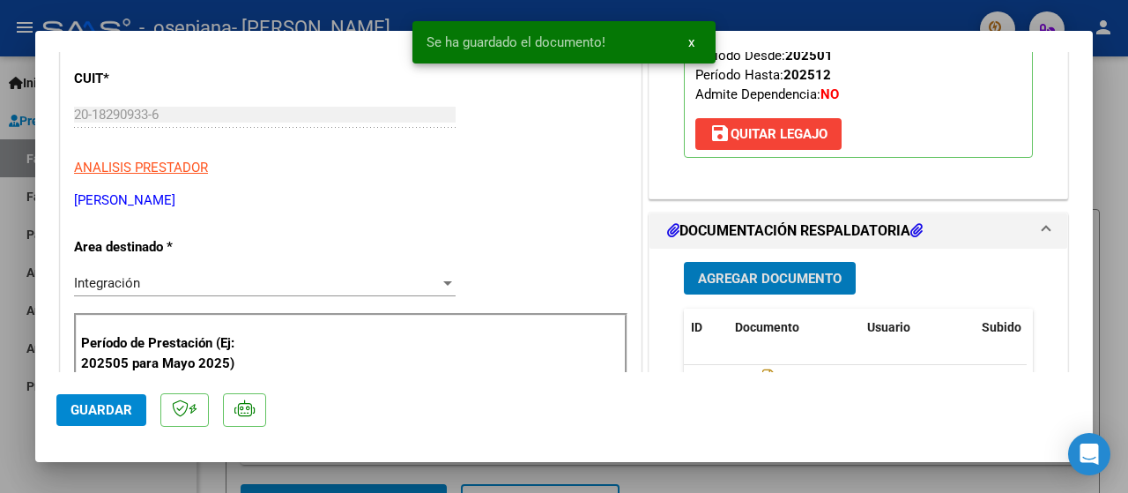
click at [764, 286] on span "Agregar Documento" at bounding box center [770, 278] width 144 height 16
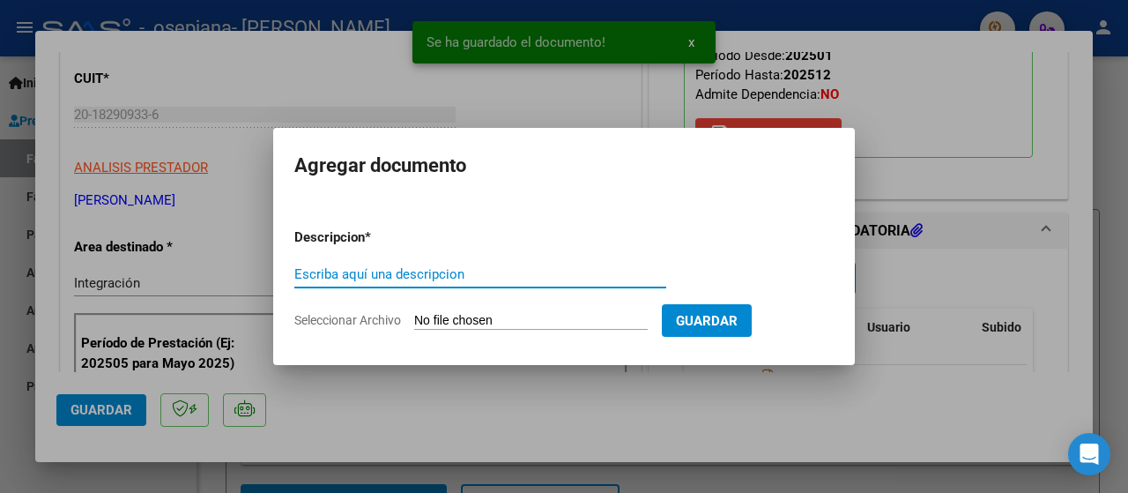
click at [422, 275] on input "Escriba aquí una descripcion" at bounding box center [480, 274] width 372 height 16
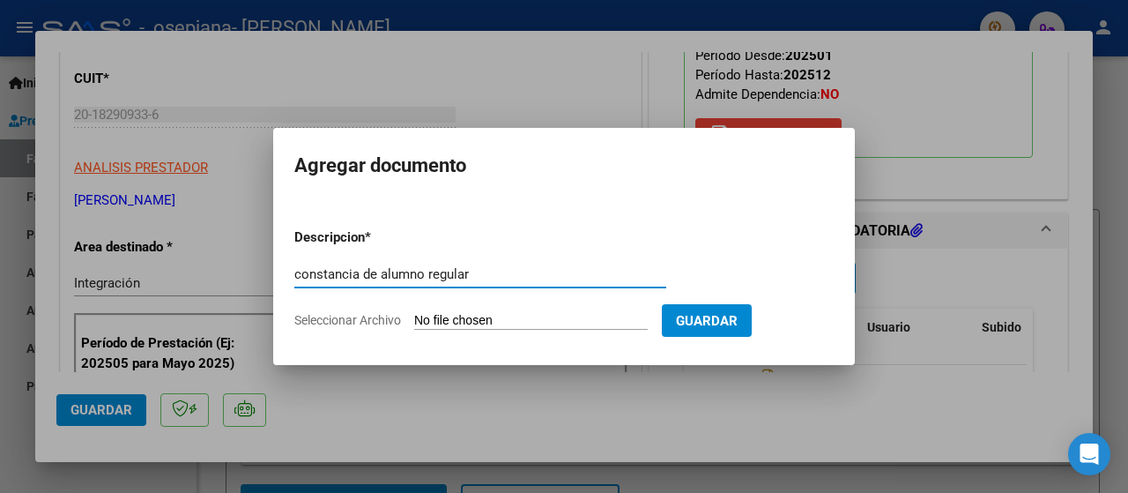
type input "constancia de alumno regular"
click at [553, 320] on input "Seleccionar Archivo" at bounding box center [530, 321] width 233 height 17
type input "C:\fakepath\[PERSON_NAME] car.pdf"
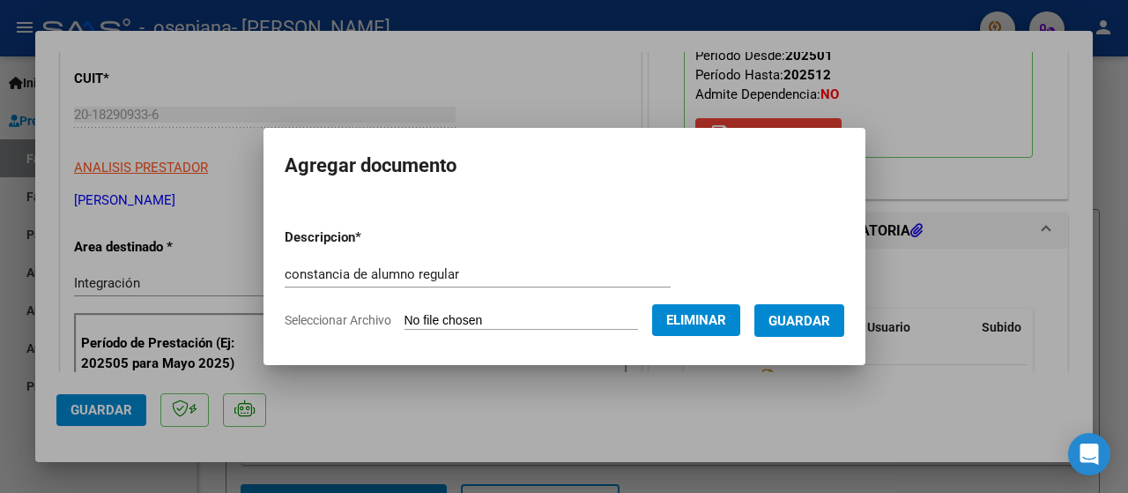
click at [811, 319] on span "Guardar" at bounding box center [799, 321] width 62 height 16
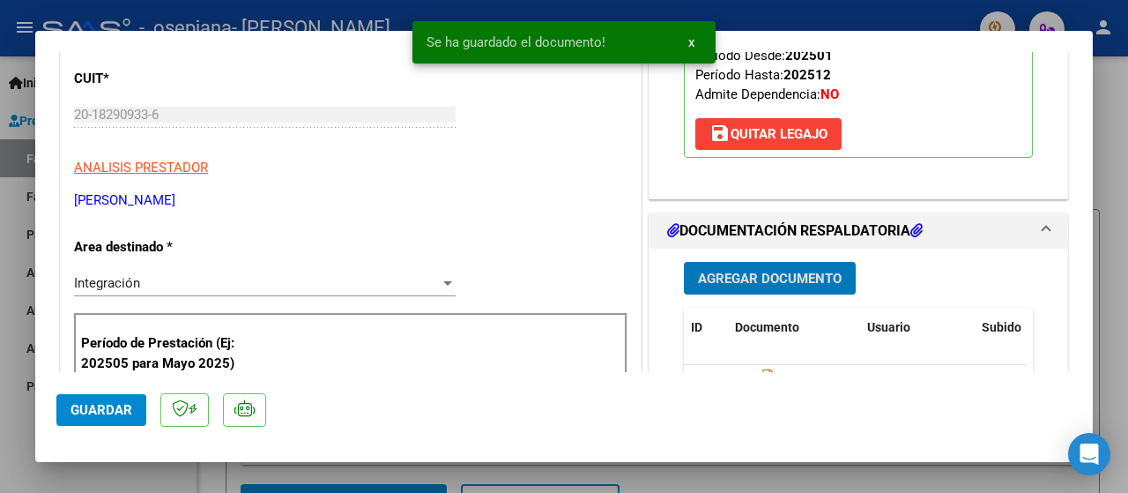
click at [98, 411] on span "Guardar" at bounding box center [101, 410] width 62 height 16
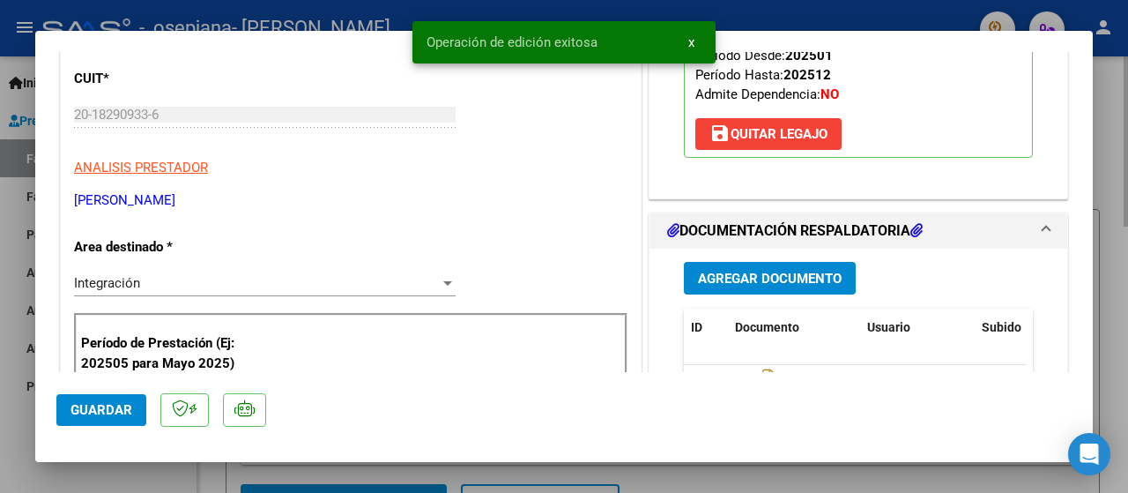
click at [1118, 183] on div at bounding box center [564, 246] width 1128 height 493
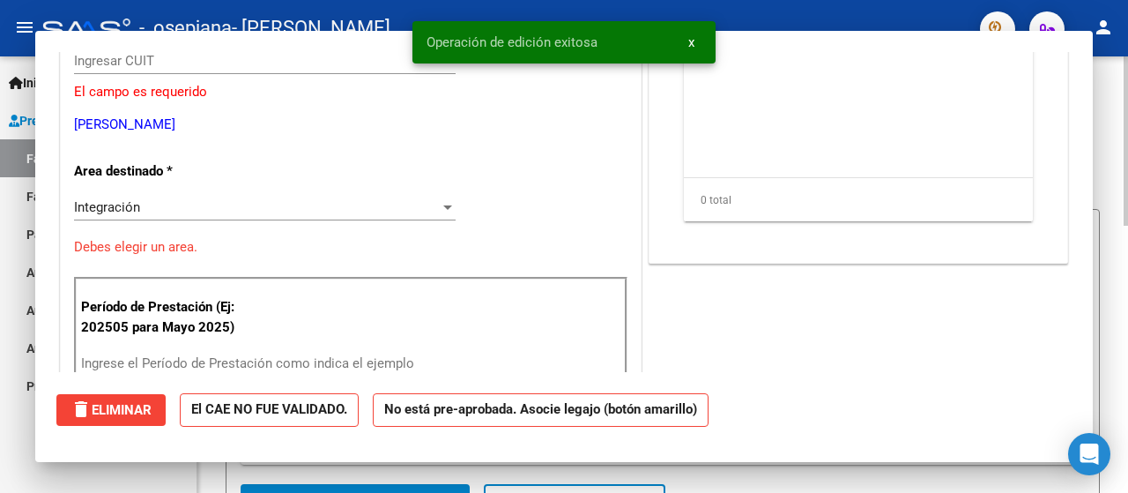
scroll to position [0, 0]
